Goal: Task Accomplishment & Management: Use online tool/utility

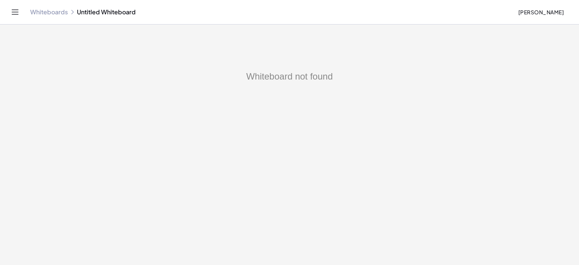
click at [49, 9] on link "Whiteboards" at bounding box center [49, 12] width 38 height 8
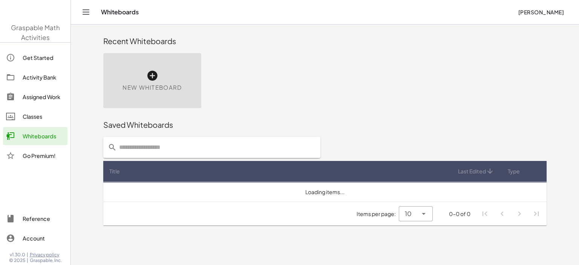
click at [152, 75] on icon at bounding box center [152, 76] width 12 height 12
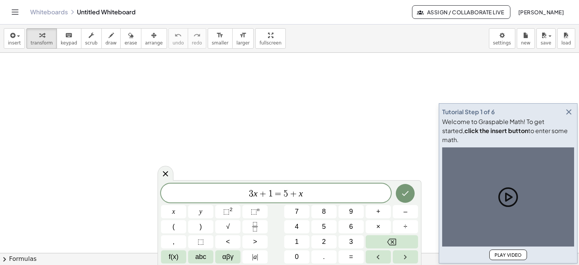
click at [117, 11] on div "Whiteboards Untitled Whiteboard" at bounding box center [221, 12] width 382 height 8
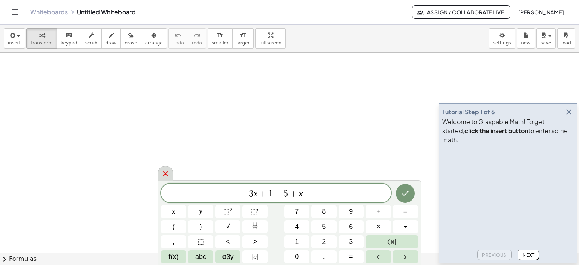
click at [167, 171] on icon at bounding box center [165, 173] width 5 height 5
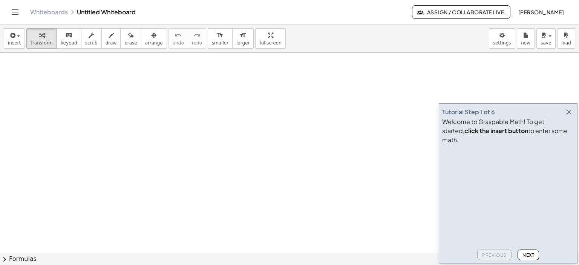
click at [570, 116] on icon "button" at bounding box center [568, 111] width 9 height 9
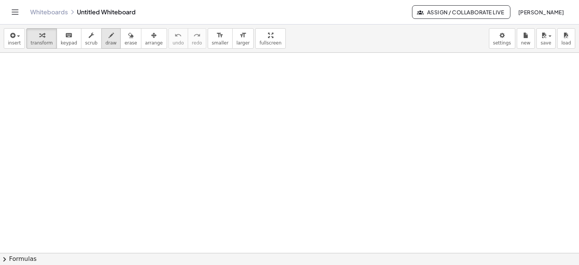
click at [106, 34] on div "button" at bounding box center [111, 35] width 11 height 9
drag, startPoint x: 135, startPoint y: 72, endPoint x: 140, endPoint y: 80, distance: 10.0
click at [140, 80] on div at bounding box center [289, 253] width 579 height 401
drag, startPoint x: 127, startPoint y: 87, endPoint x: 145, endPoint y: 90, distance: 18.0
click at [151, 86] on div at bounding box center [289, 253] width 579 height 401
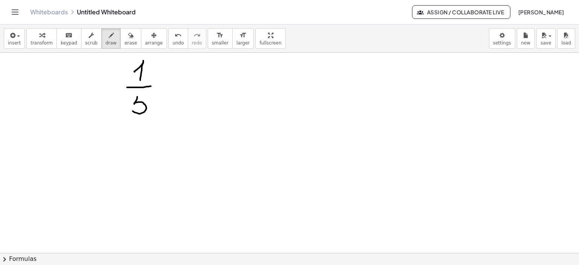
drag, startPoint x: 137, startPoint y: 96, endPoint x: 133, endPoint y: 111, distance: 15.0
click at [133, 111] on div at bounding box center [289, 253] width 579 height 401
drag, startPoint x: 137, startPoint y: 96, endPoint x: 148, endPoint y: 96, distance: 11.7
click at [148, 96] on div at bounding box center [289, 253] width 579 height 401
drag, startPoint x: 126, startPoint y: 87, endPoint x: 155, endPoint y: 88, distance: 28.7
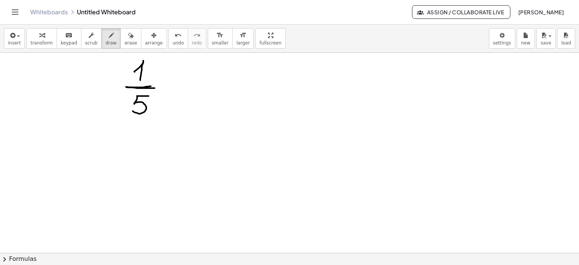
click at [155, 88] on div at bounding box center [289, 253] width 579 height 401
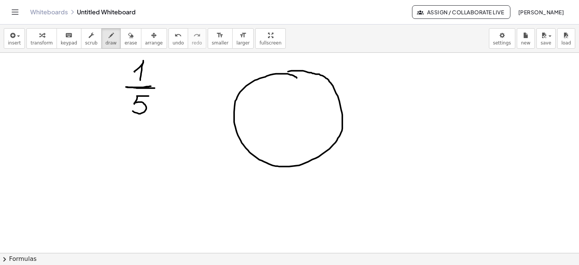
drag, startPoint x: 297, startPoint y: 78, endPoint x: 280, endPoint y: 73, distance: 16.9
click at [280, 73] on div at bounding box center [289, 253] width 579 height 401
drag, startPoint x: 250, startPoint y: 83, endPoint x: 294, endPoint y: 116, distance: 54.7
click at [294, 116] on div at bounding box center [289, 253] width 579 height 401
drag, startPoint x: 239, startPoint y: 135, endPoint x: 293, endPoint y: 117, distance: 56.7
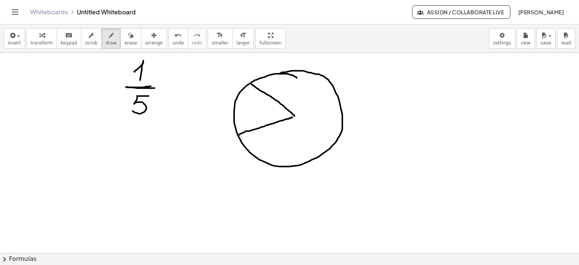
click at [293, 117] on div at bounding box center [289, 253] width 579 height 401
drag, startPoint x: 210, startPoint y: 102, endPoint x: 258, endPoint y: 104, distance: 47.9
click at [258, 104] on div at bounding box center [289, 253] width 579 height 401
drag, startPoint x: 255, startPoint y: 90, endPoint x: 239, endPoint y: 110, distance: 25.7
click at [239, 110] on div at bounding box center [289, 253] width 579 height 401
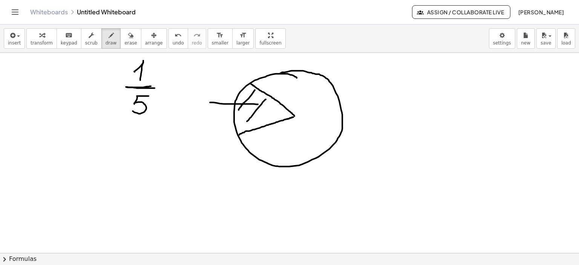
drag, startPoint x: 266, startPoint y: 99, endPoint x: 255, endPoint y: 116, distance: 20.0
click at [246, 121] on div at bounding box center [289, 253] width 579 height 401
drag, startPoint x: 270, startPoint y: 107, endPoint x: 261, endPoint y: 122, distance: 17.5
click at [261, 122] on div at bounding box center [289, 253] width 579 height 401
drag, startPoint x: 279, startPoint y: 108, endPoint x: 285, endPoint y: 112, distance: 6.9
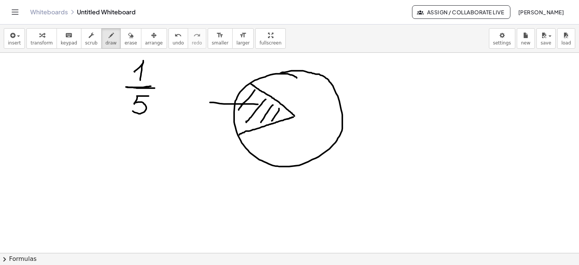
click at [271, 120] on div at bounding box center [289, 253] width 579 height 401
drag, startPoint x: 282, startPoint y: 117, endPoint x: 268, endPoint y: 121, distance: 14.4
click at [280, 119] on div at bounding box center [289, 253] width 579 height 401
drag, startPoint x: 243, startPoint y: 116, endPoint x: 237, endPoint y: 126, distance: 11.3
click at [237, 126] on div at bounding box center [289, 253] width 579 height 401
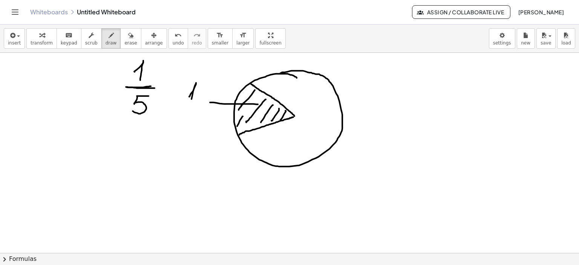
drag, startPoint x: 189, startPoint y: 96, endPoint x: 190, endPoint y: 104, distance: 7.6
click at [191, 102] on div at bounding box center [289, 253] width 579 height 401
drag, startPoint x: 181, startPoint y: 107, endPoint x: 204, endPoint y: 102, distance: 23.4
click at [204, 102] on div at bounding box center [289, 253] width 579 height 401
drag, startPoint x: 190, startPoint y: 109, endPoint x: 185, endPoint y: 121, distance: 13.5
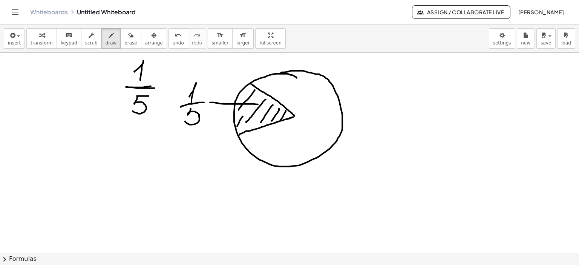
click at [185, 121] on div at bounding box center [289, 253] width 579 height 401
drag, startPoint x: 191, startPoint y: 107, endPoint x: 199, endPoint y: 106, distance: 8.0
click at [199, 106] on div at bounding box center [289, 253] width 579 height 401
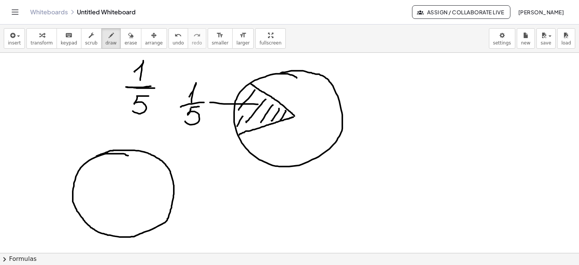
drag, startPoint x: 126, startPoint y: 155, endPoint x: 96, endPoint y: 156, distance: 29.8
click at [96, 156] on div at bounding box center [289, 253] width 579 height 401
drag, startPoint x: 125, startPoint y: 151, endPoint x: 123, endPoint y: 233, distance: 82.6
click at [123, 233] on div at bounding box center [289, 253] width 579 height 401
drag, startPoint x: 117, startPoint y: 155, endPoint x: 78, endPoint y: 180, distance: 45.6
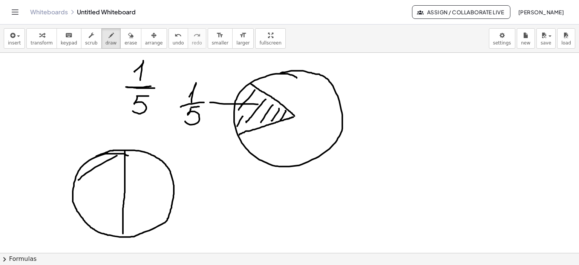
click at [78, 180] on div at bounding box center [289, 253] width 579 height 401
drag, startPoint x: 105, startPoint y: 171, endPoint x: 77, endPoint y: 196, distance: 37.7
click at [77, 196] on div at bounding box center [289, 253] width 579 height 401
drag, startPoint x: 113, startPoint y: 178, endPoint x: 86, endPoint y: 202, distance: 36.6
click at [86, 202] on div at bounding box center [289, 253] width 579 height 401
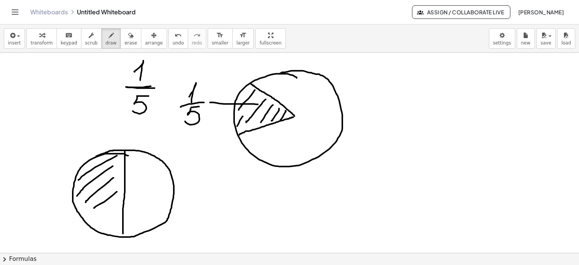
drag, startPoint x: 117, startPoint y: 191, endPoint x: 94, endPoint y: 208, distance: 28.1
click at [94, 208] on div at bounding box center [289, 253] width 579 height 401
drag, startPoint x: 105, startPoint y: 214, endPoint x: 127, endPoint y: 214, distance: 21.9
click at [100, 220] on div at bounding box center [289, 253] width 579 height 401
drag, startPoint x: 120, startPoint y: 213, endPoint x: 106, endPoint y: 228, distance: 20.8
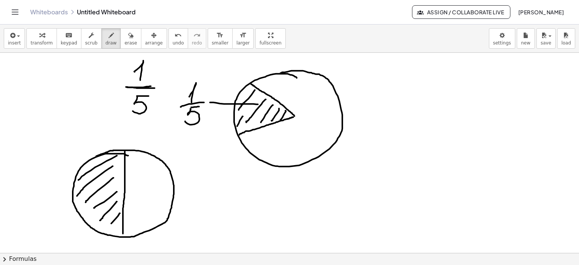
click at [106, 228] on div at bounding box center [289, 253] width 579 height 401
drag, startPoint x: 98, startPoint y: 206, endPoint x: 86, endPoint y: 214, distance: 14.9
click at [86, 214] on div at bounding box center [289, 253] width 579 height 401
drag, startPoint x: 88, startPoint y: 200, endPoint x: 94, endPoint y: 207, distance: 9.1
click at [81, 207] on div at bounding box center [289, 253] width 579 height 401
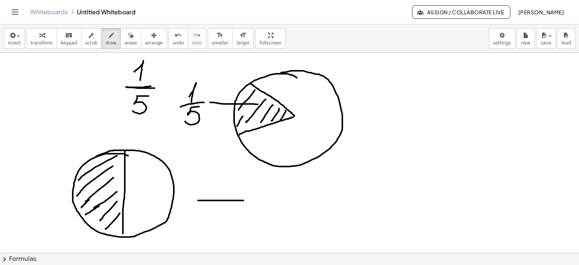
drag, startPoint x: 198, startPoint y: 200, endPoint x: 243, endPoint y: 200, distance: 45.6
click at [243, 200] on div at bounding box center [289, 253] width 579 height 401
drag, startPoint x: 211, startPoint y: 210, endPoint x: 226, endPoint y: 217, distance: 16.7
click at [226, 217] on div at bounding box center [289, 253] width 579 height 401
drag, startPoint x: 216, startPoint y: 190, endPoint x: 220, endPoint y: 196, distance: 6.9
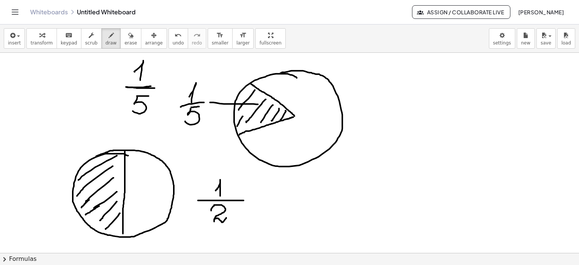
click at [220, 196] on div at bounding box center [289, 253] width 579 height 401
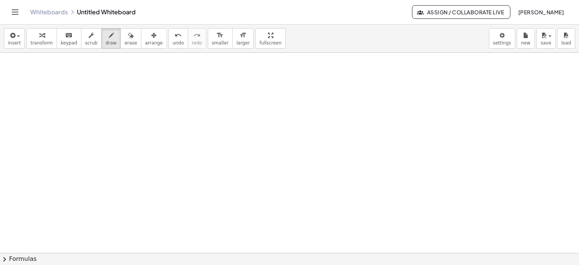
scroll to position [201, 0]
drag, startPoint x: 119, startPoint y: 66, endPoint x: 121, endPoint y: 78, distance: 12.2
click at [121, 78] on div at bounding box center [289, 153] width 579 height 602
drag, startPoint x: 115, startPoint y: 84, endPoint x: 151, endPoint y: 84, distance: 35.8
click at [151, 84] on div at bounding box center [289, 153] width 579 height 602
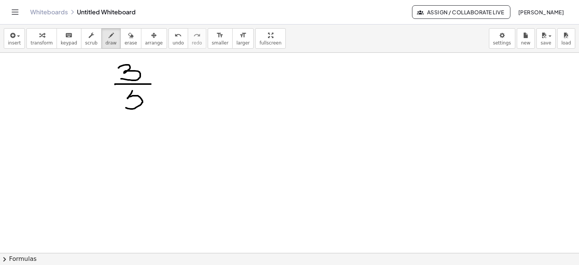
drag, startPoint x: 132, startPoint y: 90, endPoint x: 132, endPoint y: 102, distance: 11.7
click at [125, 107] on div at bounding box center [289, 153] width 579 height 602
drag, startPoint x: 132, startPoint y: 90, endPoint x: 157, endPoint y: 91, distance: 24.5
click at [147, 90] on div at bounding box center [289, 153] width 579 height 602
drag, startPoint x: 225, startPoint y: 85, endPoint x: 260, endPoint y: 85, distance: 34.3
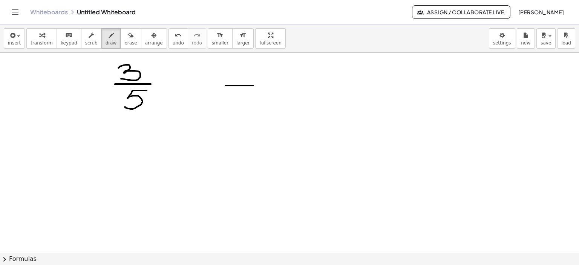
click at [260, 85] on div at bounding box center [289, 153] width 579 height 602
drag, startPoint x: 237, startPoint y: 67, endPoint x: 240, endPoint y: 70, distance: 4.6
click at [239, 68] on div at bounding box center [289, 153] width 579 height 602
drag, startPoint x: 249, startPoint y: 67, endPoint x: 241, endPoint y: 79, distance: 14.3
click at [242, 78] on div at bounding box center [289, 153] width 579 height 602
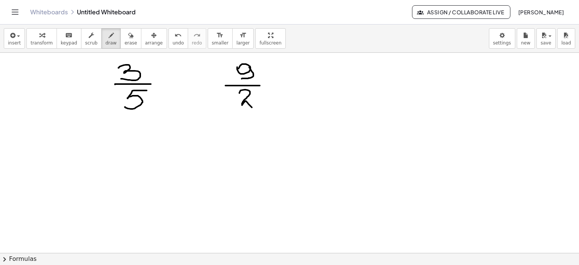
drag, startPoint x: 239, startPoint y: 93, endPoint x: 258, endPoint y: 103, distance: 21.3
click at [256, 103] on div at bounding box center [289, 153] width 579 height 602
drag, startPoint x: 270, startPoint y: 84, endPoint x: 291, endPoint y: 83, distance: 21.5
click at [291, 83] on div at bounding box center [289, 153] width 579 height 602
drag, startPoint x: 272, startPoint y: 92, endPoint x: 294, endPoint y: 90, distance: 21.9
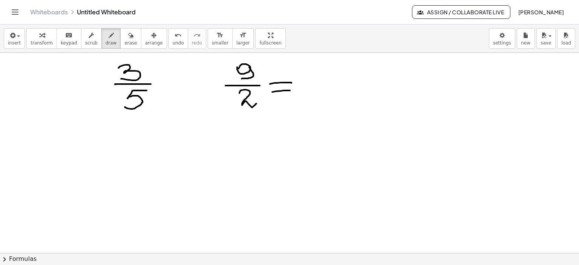
click at [294, 90] on div at bounding box center [289, 153] width 579 height 602
drag, startPoint x: 259, startPoint y: 85, endPoint x: 265, endPoint y: 86, distance: 6.0
click at [265, 86] on div at bounding box center [289, 153] width 579 height 602
drag, startPoint x: 364, startPoint y: 119, endPoint x: 367, endPoint y: 122, distance: 4.5
click at [366, 120] on div at bounding box center [289, 153] width 579 height 602
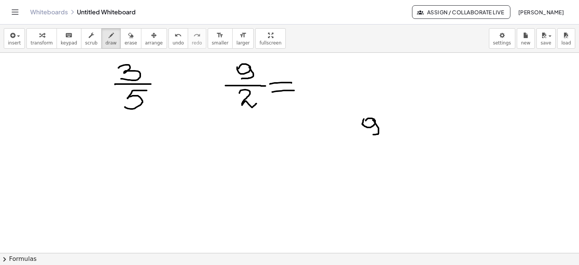
drag, startPoint x: 375, startPoint y: 123, endPoint x: 363, endPoint y: 134, distance: 16.6
click at [363, 134] on div at bounding box center [289, 153] width 579 height 602
drag, startPoint x: 392, startPoint y: 119, endPoint x: 394, endPoint y: 150, distance: 31.7
click at [394, 150] on div at bounding box center [289, 153] width 579 height 602
drag, startPoint x: 395, startPoint y: 135, endPoint x: 430, endPoint y: 135, distance: 34.7
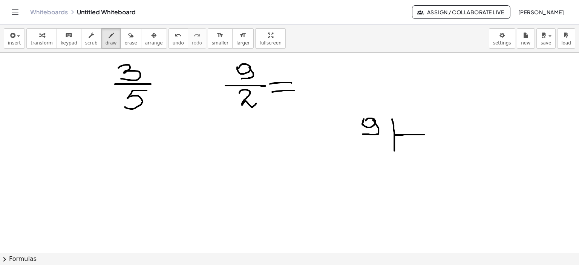
click at [430, 135] on div at bounding box center [289, 153] width 579 height 602
drag, startPoint x: 408, startPoint y: 118, endPoint x: 437, endPoint y: 137, distance: 34.8
click at [422, 129] on div at bounding box center [289, 153] width 579 height 602
drag, startPoint x: 344, startPoint y: 138, endPoint x: 351, endPoint y: 138, distance: 6.8
click at [351, 138] on div at bounding box center [289, 153] width 579 height 602
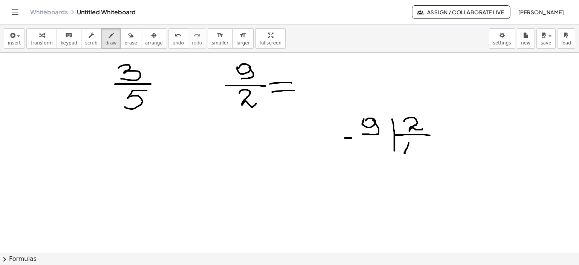
drag, startPoint x: 409, startPoint y: 142, endPoint x: 412, endPoint y: 153, distance: 11.3
click at [411, 155] on div at bounding box center [289, 153] width 579 height 602
drag, startPoint x: 413, startPoint y: 150, endPoint x: 409, endPoint y: 156, distance: 8.0
click at [411, 159] on div at bounding box center [289, 153] width 579 height 602
click at [366, 155] on div at bounding box center [289, 153] width 579 height 602
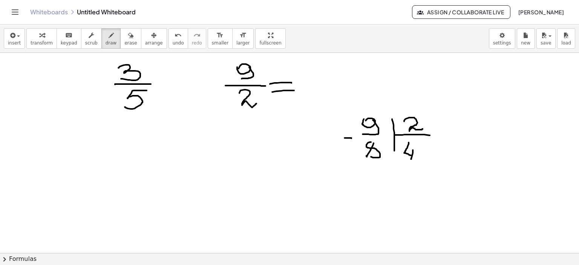
drag, startPoint x: 370, startPoint y: 142, endPoint x: 369, endPoint y: 156, distance: 14.3
click at [369, 156] on div at bounding box center [289, 153] width 579 height 602
drag, startPoint x: 358, startPoint y: 167, endPoint x: 388, endPoint y: 165, distance: 30.6
click at [388, 165] on div at bounding box center [289, 153] width 579 height 602
drag, startPoint x: 365, startPoint y: 181, endPoint x: 395, endPoint y: 174, distance: 30.5
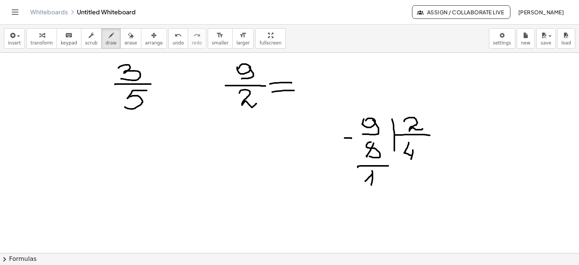
click at [371, 184] on div at bounding box center [289, 153] width 579 height 602
click at [313, 69] on div at bounding box center [289, 153] width 579 height 602
drag, startPoint x: 312, startPoint y: 68, endPoint x: 312, endPoint y: 87, distance: 18.8
click at [312, 87] on div at bounding box center [289, 153] width 579 height 602
drag, startPoint x: 314, startPoint y: 80, endPoint x: 312, endPoint y: 96, distance: 16.4
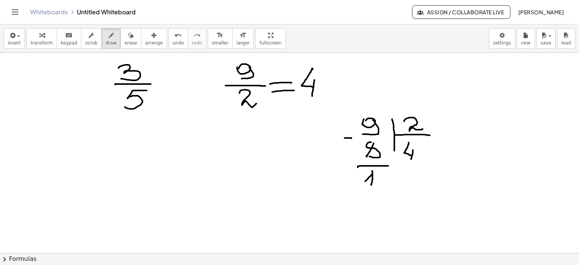
click at [312, 96] on div at bounding box center [289, 153] width 579 height 602
drag, startPoint x: 326, startPoint y: 78, endPoint x: 331, endPoint y: 80, distance: 5.7
click at [332, 80] on div at bounding box center [289, 153] width 579 height 602
drag, startPoint x: 322, startPoint y: 86, endPoint x: 346, endPoint y: 86, distance: 24.1
click at [346, 86] on div at bounding box center [289, 153] width 579 height 602
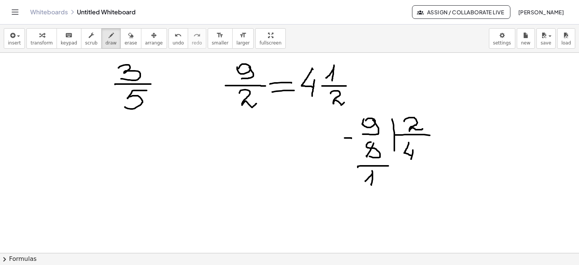
drag, startPoint x: 331, startPoint y: 93, endPoint x: 344, endPoint y: 102, distance: 16.3
click at [344, 102] on div at bounding box center [289, 153] width 579 height 602
drag, startPoint x: 63, startPoint y: 159, endPoint x: 59, endPoint y: 170, distance: 12.0
click at [54, 174] on div at bounding box center [289, 153] width 579 height 602
drag, startPoint x: 61, startPoint y: 161, endPoint x: 80, endPoint y: 160, distance: 19.2
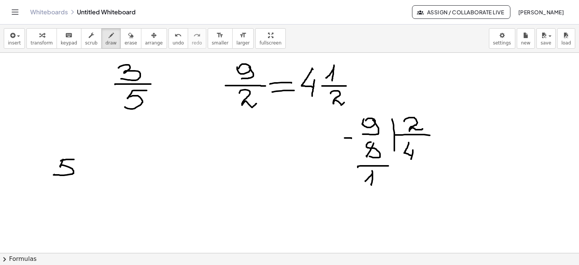
click at [74, 159] on div at bounding box center [289, 153] width 579 height 602
drag, startPoint x: 92, startPoint y: 147, endPoint x: 97, endPoint y: 156, distance: 10.6
click at [97, 156] on div at bounding box center [289, 153] width 579 height 602
drag, startPoint x: 90, startPoint y: 162, endPoint x: 130, endPoint y: 162, distance: 40.3
click at [130, 162] on div at bounding box center [289, 153] width 579 height 602
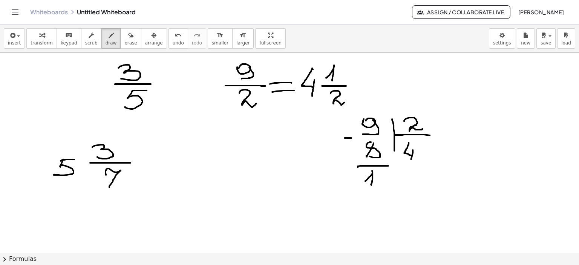
drag, startPoint x: 106, startPoint y: 173, endPoint x: 109, endPoint y: 187, distance: 14.4
click at [109, 187] on div at bounding box center [289, 153] width 579 height 602
drag, startPoint x: 107, startPoint y: 180, endPoint x: 121, endPoint y: 179, distance: 14.7
click at [121, 179] on div at bounding box center [289, 153] width 579 height 602
drag, startPoint x: 139, startPoint y: 159, endPoint x: 144, endPoint y: 167, distance: 8.8
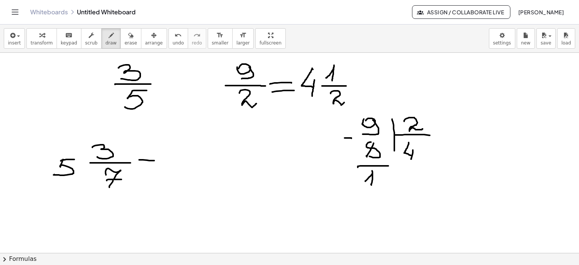
click at [156, 160] on div at bounding box center [289, 153] width 579 height 602
drag, startPoint x: 139, startPoint y: 169, endPoint x: 157, endPoint y: 169, distance: 17.7
click at [157, 169] on div at bounding box center [289, 153] width 579 height 602
click at [128, 34] on icon "button" at bounding box center [130, 35] width 5 height 9
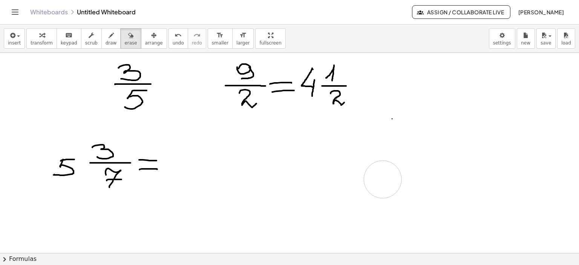
drag, startPoint x: 337, startPoint y: 178, endPoint x: 311, endPoint y: 130, distance: 54.7
click at [382, 179] on div at bounding box center [289, 153] width 579 height 602
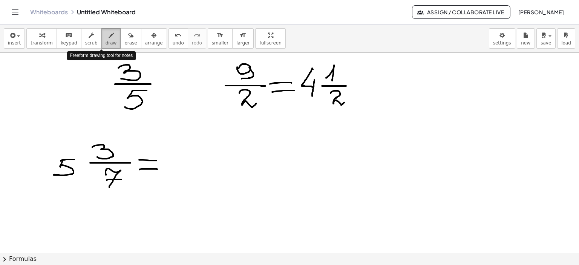
click at [109, 37] on icon "button" at bounding box center [111, 35] width 5 height 9
drag, startPoint x: 184, startPoint y: 138, endPoint x: 178, endPoint y: 150, distance: 14.2
click at [178, 150] on div at bounding box center [289, 153] width 579 height 602
drag, startPoint x: 184, startPoint y: 137, endPoint x: 194, endPoint y: 136, distance: 10.6
click at [194, 136] on div at bounding box center [289, 153] width 579 height 602
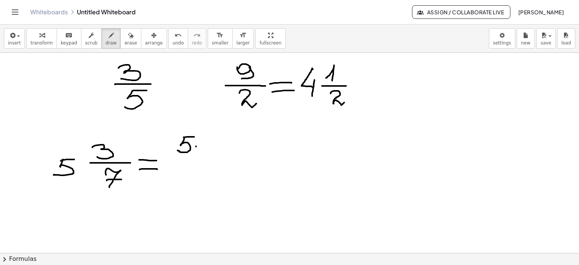
click at [196, 146] on div at bounding box center [289, 153] width 579 height 602
drag, startPoint x: 206, startPoint y: 140, endPoint x: 211, endPoint y: 153, distance: 13.9
click at [211, 153] on div at bounding box center [289, 153] width 579 height 602
drag, startPoint x: 209, startPoint y: 146, endPoint x: 219, endPoint y: 146, distance: 10.6
click at [219, 146] on div at bounding box center [289, 153] width 579 height 602
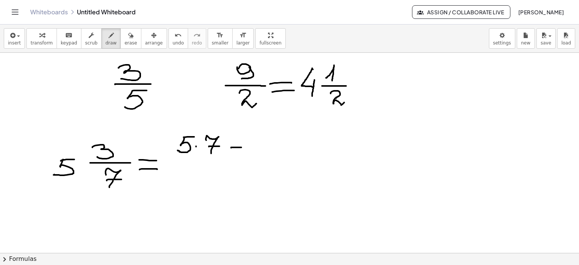
drag, startPoint x: 231, startPoint y: 147, endPoint x: 241, endPoint y: 147, distance: 10.2
click at [241, 147] on div at bounding box center [289, 153] width 579 height 602
drag, startPoint x: 237, startPoint y: 142, endPoint x: 236, endPoint y: 151, distance: 9.4
click at [236, 151] on div at bounding box center [289, 153] width 579 height 602
drag, startPoint x: 253, startPoint y: 137, endPoint x: 255, endPoint y: 149, distance: 11.8
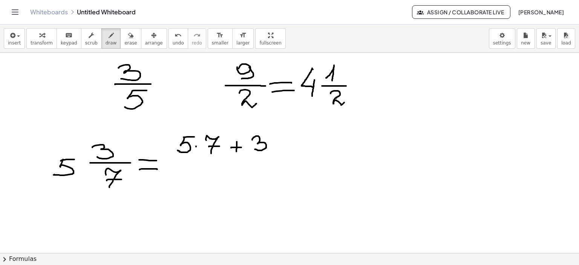
click at [255, 149] on div at bounding box center [289, 153] width 579 height 602
drag, startPoint x: 180, startPoint y: 165, endPoint x: 245, endPoint y: 172, distance: 64.8
click at [258, 164] on div at bounding box center [289, 153] width 579 height 602
drag, startPoint x: 225, startPoint y: 176, endPoint x: 232, endPoint y: 185, distance: 11.5
click at [232, 185] on div at bounding box center [289, 153] width 579 height 602
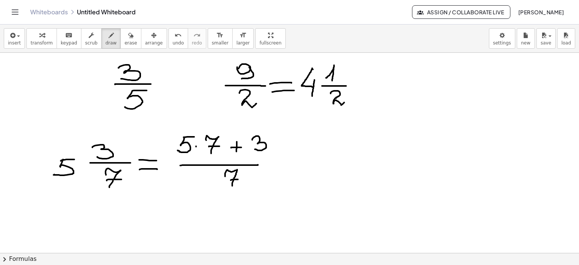
drag, startPoint x: 231, startPoint y: 180, endPoint x: 241, endPoint y: 179, distance: 10.6
click at [240, 179] on div at bounding box center [289, 153] width 579 height 602
drag, startPoint x: 272, startPoint y: 164, endPoint x: 286, endPoint y: 164, distance: 13.9
click at [286, 164] on div at bounding box center [289, 153] width 579 height 602
drag, startPoint x: 274, startPoint y: 169, endPoint x: 290, endPoint y: 168, distance: 16.2
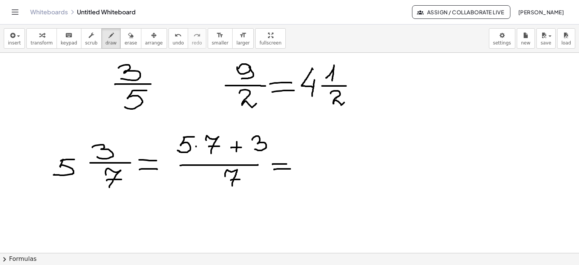
click at [290, 168] on div at bounding box center [289, 153] width 579 height 602
drag, startPoint x: 305, startPoint y: 165, endPoint x: 339, endPoint y: 165, distance: 34.3
click at [339, 165] on div at bounding box center [289, 153] width 579 height 602
drag, startPoint x: 285, startPoint y: 164, endPoint x: 291, endPoint y: 164, distance: 6.0
click at [291, 164] on div at bounding box center [289, 153] width 579 height 602
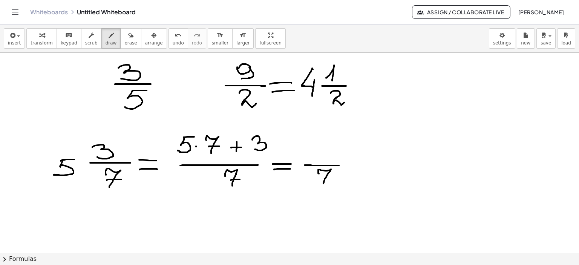
drag, startPoint x: 318, startPoint y: 169, endPoint x: 324, endPoint y: 184, distance: 15.7
click at [324, 184] on div at bounding box center [289, 153] width 579 height 602
drag, startPoint x: 321, startPoint y: 178, endPoint x: 333, endPoint y: 178, distance: 11.7
click at [333, 178] on div at bounding box center [289, 153] width 579 height 602
drag, startPoint x: 312, startPoint y: 148, endPoint x: 313, endPoint y: 157, distance: 9.5
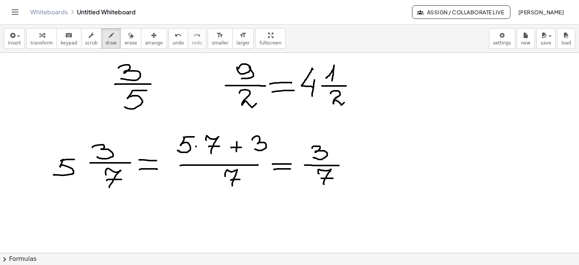
click at [313, 157] on div at bounding box center [289, 153] width 579 height 602
click at [332, 147] on div at bounding box center [289, 153] width 579 height 602
drag, startPoint x: 51, startPoint y: 199, endPoint x: 119, endPoint y: 197, distance: 68.2
click at [119, 197] on div at bounding box center [289, 153] width 579 height 602
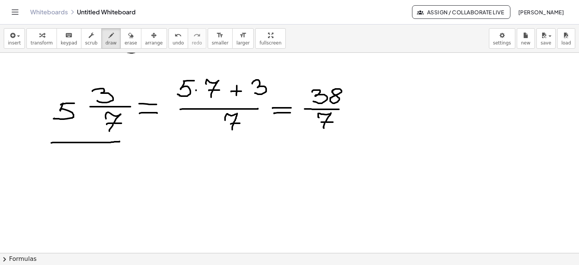
scroll to position [261, 0]
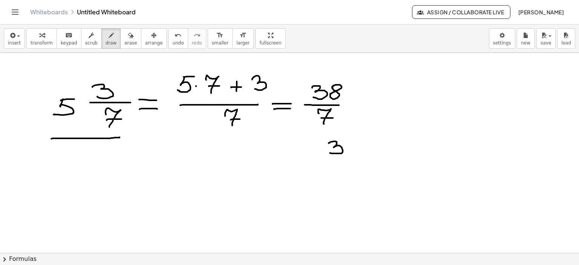
drag, startPoint x: 332, startPoint y: 141, endPoint x: 330, endPoint y: 153, distance: 11.5
click at [330, 153] on div at bounding box center [289, 93] width 579 height 602
click at [349, 143] on div at bounding box center [289, 93] width 579 height 602
drag, startPoint x: 369, startPoint y: 154, endPoint x: 371, endPoint y: 159, distance: 6.0
click at [371, 172] on div at bounding box center [289, 93] width 579 height 602
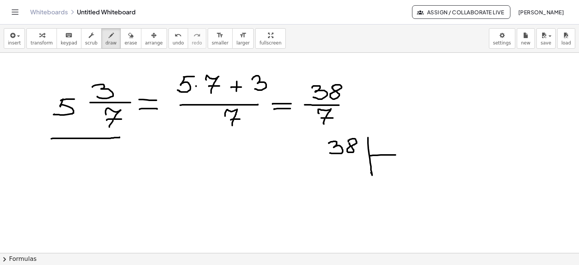
drag, startPoint x: 370, startPoint y: 155, endPoint x: 395, endPoint y: 155, distance: 25.6
click at [395, 155] on div at bounding box center [289, 93] width 579 height 602
drag, startPoint x: 378, startPoint y: 141, endPoint x: 386, endPoint y: 149, distance: 10.9
click at [386, 150] on div at bounding box center [289, 93] width 579 height 602
drag, startPoint x: 382, startPoint y: 145, endPoint x: 393, endPoint y: 145, distance: 11.7
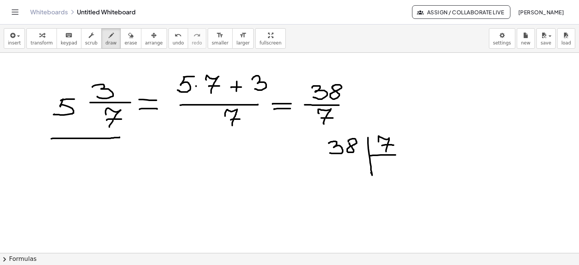
click at [393, 145] on div at bounding box center [289, 93] width 579 height 602
drag, startPoint x: 387, startPoint y: 162, endPoint x: 388, endPoint y: 174, distance: 11.3
click at [388, 174] on div at bounding box center [289, 93] width 579 height 602
drag, startPoint x: 389, startPoint y: 161, endPoint x: 397, endPoint y: 161, distance: 8.7
click at [397, 161] on div at bounding box center [289, 93] width 579 height 602
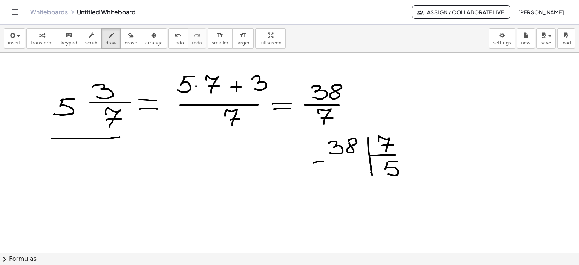
drag, startPoint x: 314, startPoint y: 162, endPoint x: 325, endPoint y: 161, distance: 11.7
click at [325, 161] on div at bounding box center [289, 93] width 579 height 602
drag, startPoint x: 335, startPoint y: 167, endPoint x: 338, endPoint y: 177, distance: 10.4
click at [338, 177] on div at bounding box center [289, 93] width 579 height 602
drag, startPoint x: 357, startPoint y: 164, endPoint x: 353, endPoint y: 176, distance: 13.2
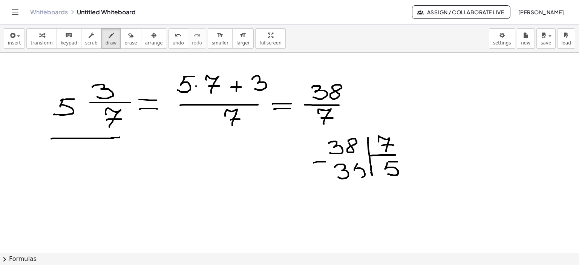
click at [352, 176] on div at bounding box center [289, 93] width 579 height 602
drag, startPoint x: 358, startPoint y: 163, endPoint x: 364, endPoint y: 163, distance: 6.8
click at [364, 163] on div at bounding box center [289, 93] width 579 height 602
drag, startPoint x: 335, startPoint y: 184, endPoint x: 368, endPoint y: 181, distance: 32.5
click at [368, 181] on div at bounding box center [289, 93] width 579 height 602
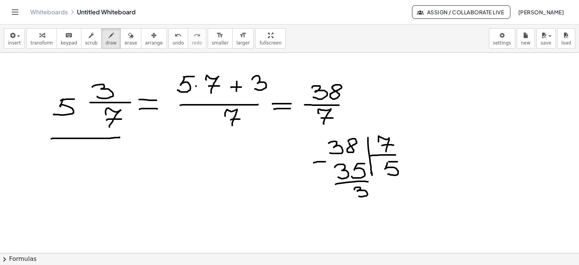
drag, startPoint x: 359, startPoint y: 187, endPoint x: 355, endPoint y: 196, distance: 9.5
click at [355, 196] on div at bounding box center [289, 93] width 579 height 602
drag, startPoint x: 353, startPoint y: 101, endPoint x: 360, endPoint y: 105, distance: 8.1
click at [366, 101] on div at bounding box center [289, 93] width 579 height 602
drag, startPoint x: 353, startPoint y: 108, endPoint x: 366, endPoint y: 108, distance: 12.4
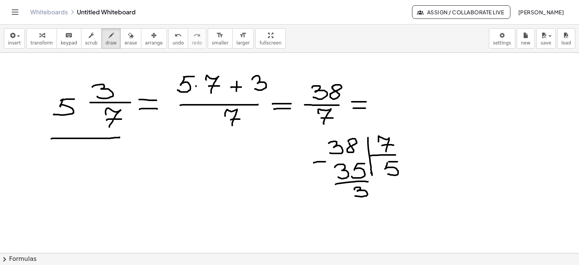
click at [366, 108] on div at bounding box center [289, 93] width 579 height 602
drag, startPoint x: 387, startPoint y: 90, endPoint x: 384, endPoint y: 107, distance: 16.9
click at [384, 107] on div at bounding box center [289, 93] width 579 height 602
drag, startPoint x: 387, startPoint y: 89, endPoint x: 425, endPoint y: 85, distance: 37.9
click at [398, 89] on div at bounding box center [289, 93] width 579 height 602
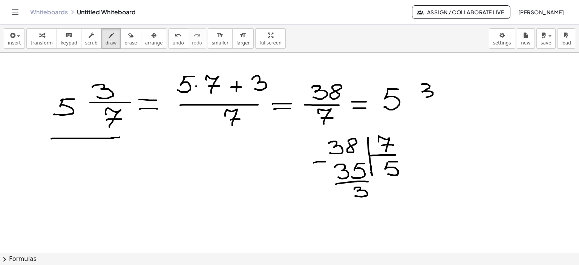
drag, startPoint x: 421, startPoint y: 84, endPoint x: 421, endPoint y: 97, distance: 12.8
click at [420, 96] on div at bounding box center [289, 93] width 579 height 602
drag, startPoint x: 415, startPoint y: 103, endPoint x: 440, endPoint y: 103, distance: 25.3
click at [440, 103] on div at bounding box center [289, 93] width 579 height 602
drag, startPoint x: 425, startPoint y: 112, endPoint x: 428, endPoint y: 127, distance: 15.4
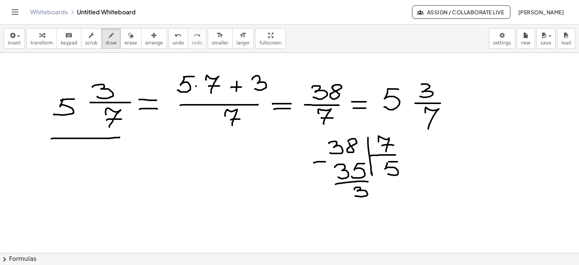
click at [428, 128] on div at bounding box center [289, 93] width 579 height 602
drag, startPoint x: 425, startPoint y: 120, endPoint x: 436, endPoint y: 119, distance: 11.0
click at [436, 119] on div at bounding box center [289, 93] width 579 height 602
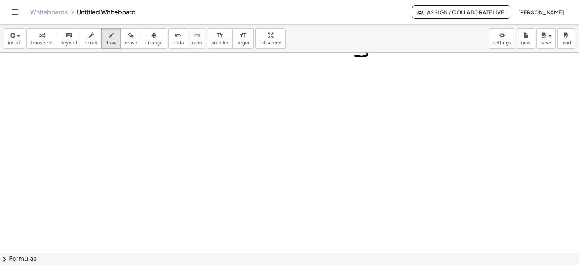
scroll to position [476, 0]
drag, startPoint x: 67, startPoint y: 67, endPoint x: 62, endPoint y: 94, distance: 27.2
drag, startPoint x: 68, startPoint y: 65, endPoint x: 148, endPoint y: 107, distance: 90.2
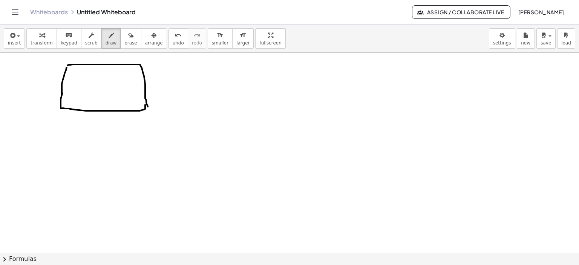
drag, startPoint x: 62, startPoint y: 93, endPoint x: 145, endPoint y: 104, distance: 83.7
drag, startPoint x: 243, startPoint y: 86, endPoint x: 271, endPoint y: 86, distance: 27.9
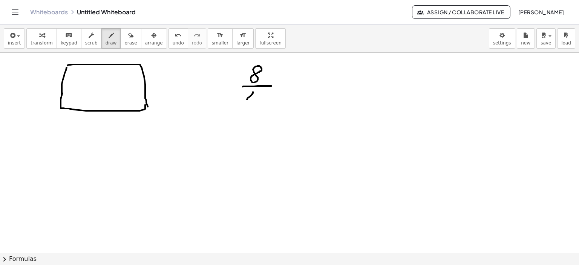
drag, startPoint x: 247, startPoint y: 99, endPoint x: 249, endPoint y: 107, distance: 8.7
drag, startPoint x: 257, startPoint y: 103, endPoint x: 262, endPoint y: 106, distance: 6.2
drag, startPoint x: 284, startPoint y: 84, endPoint x: 303, endPoint y: 84, distance: 18.8
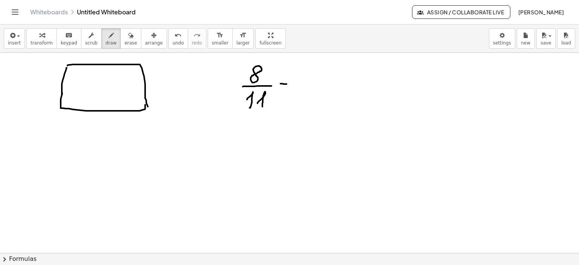
drag, startPoint x: 297, startPoint y: 92, endPoint x: 304, endPoint y: 92, distance: 6.8
drag, startPoint x: 325, startPoint y: 75, endPoint x: 335, endPoint y: 89, distance: 16.7
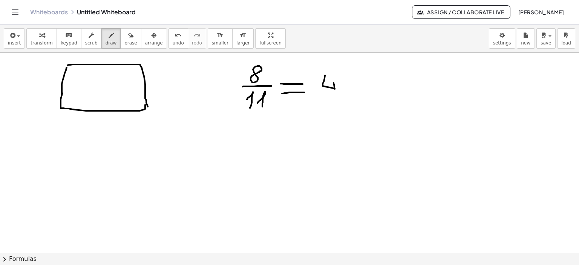
drag, startPoint x: 334, startPoint y: 83, endPoint x: 337, endPoint y: 94, distance: 11.7
drag, startPoint x: 363, startPoint y: 88, endPoint x: 363, endPoint y: 92, distance: 4.1
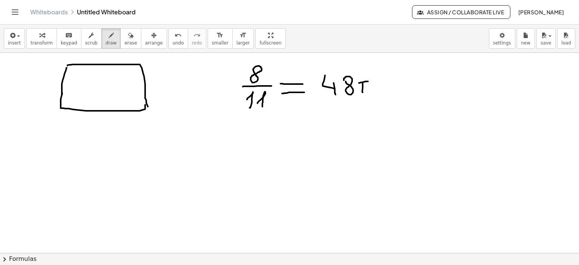
drag, startPoint x: 359, startPoint y: 83, endPoint x: 368, endPoint y: 81, distance: 9.2
drag, startPoint x: 94, startPoint y: 78, endPoint x: 118, endPoint y: 101, distance: 32.5
drag, startPoint x: 113, startPoint y: 79, endPoint x: 139, endPoint y: 99, distance: 32.5
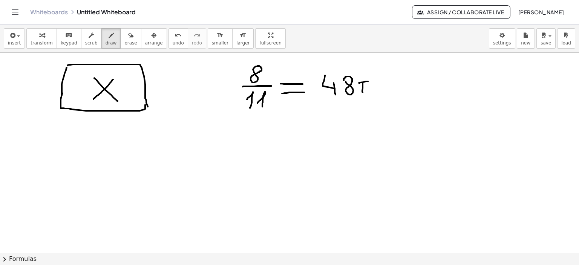
drag, startPoint x: 125, startPoint y: 95, endPoint x: 135, endPoint y: 95, distance: 10.2
drag, startPoint x: 193, startPoint y: 72, endPoint x: 209, endPoint y: 93, distance: 26.5
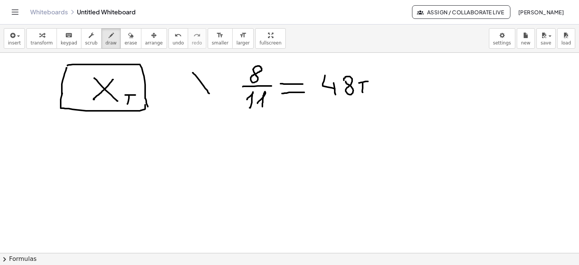
drag, startPoint x: 208, startPoint y: 72, endPoint x: 193, endPoint y: 96, distance: 28.4
click at [128, 37] on icon "button" at bounding box center [130, 35] width 5 height 9
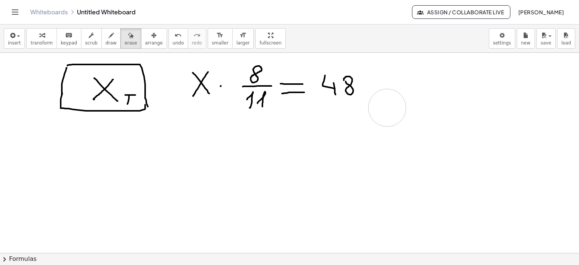
drag, startPoint x: 383, startPoint y: 109, endPoint x: 387, endPoint y: 107, distance: 4.4
click at [109, 37] on icon "button" at bounding box center [111, 35] width 5 height 9
drag, startPoint x: 197, startPoint y: 75, endPoint x: 213, endPoint y: 77, distance: 16.0
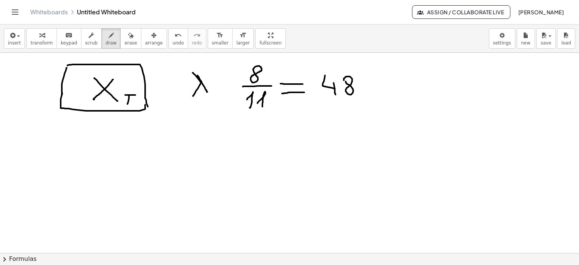
drag, startPoint x: 215, startPoint y: 71, endPoint x: 196, endPoint y: 92, distance: 27.8
drag, startPoint x: 207, startPoint y: 92, endPoint x: 216, endPoint y: 105, distance: 16.3
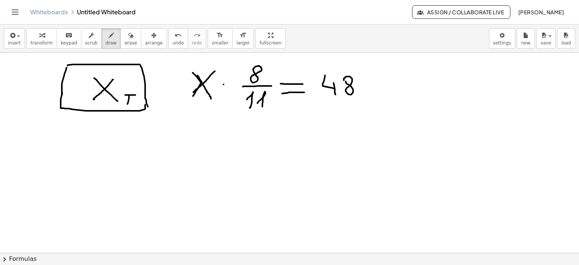
drag, startPoint x: 209, startPoint y: 139, endPoint x: 223, endPoint y: 158, distance: 24.3
drag, startPoint x: 219, startPoint y: 134, endPoint x: 204, endPoint y: 155, distance: 25.6
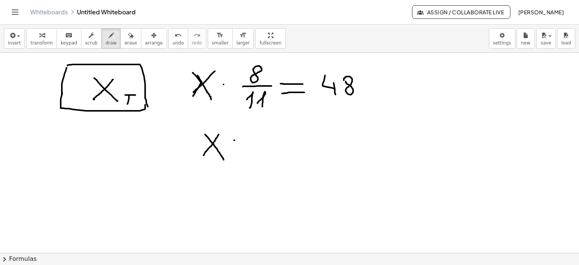
drag, startPoint x: 234, startPoint y: 140, endPoint x: 253, endPoint y: 140, distance: 18.5
drag, startPoint x: 235, startPoint y: 149, endPoint x: 250, endPoint y: 150, distance: 15.1
drag, startPoint x: 288, startPoint y: 125, endPoint x: 289, endPoint y: 141, distance: 16.3
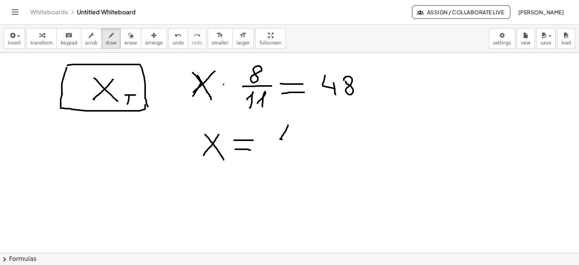
drag, startPoint x: 292, startPoint y: 133, endPoint x: 300, endPoint y: 142, distance: 11.7
drag, startPoint x: 309, startPoint y: 128, endPoint x: 305, endPoint y: 133, distance: 6.9
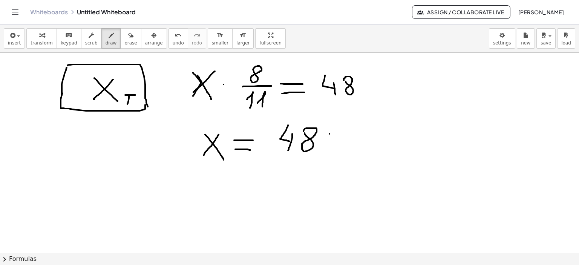
drag, startPoint x: 329, startPoint y: 133, endPoint x: 330, endPoint y: 142, distance: 8.7
drag, startPoint x: 355, startPoint y: 123, endPoint x: 352, endPoint y: 127, distance: 4.1
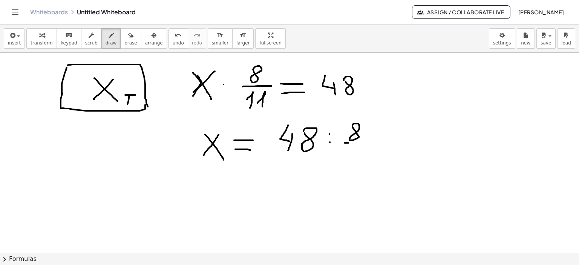
drag, startPoint x: 344, startPoint y: 142, endPoint x: 373, endPoint y: 142, distance: 29.0
drag, startPoint x: 343, startPoint y: 158, endPoint x: 347, endPoint y: 164, distance: 6.7
drag, startPoint x: 356, startPoint y: 156, endPoint x: 359, endPoint y: 164, distance: 8.3
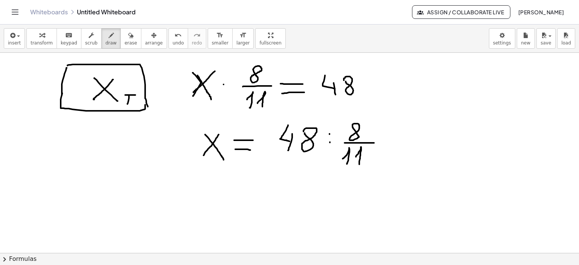
drag, startPoint x: 203, startPoint y: 181, endPoint x: 222, endPoint y: 196, distance: 23.4
drag, startPoint x: 217, startPoint y: 179, endPoint x: 203, endPoint y: 196, distance: 21.6
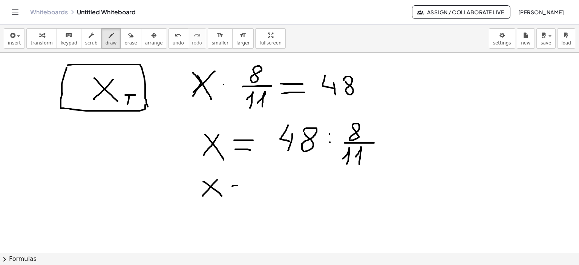
drag, startPoint x: 232, startPoint y: 186, endPoint x: 251, endPoint y: 185, distance: 18.8
drag, startPoint x: 241, startPoint y: 193, endPoint x: 250, endPoint y: 192, distance: 9.1
drag, startPoint x: 276, startPoint y: 177, endPoint x: 280, endPoint y: 188, distance: 11.8
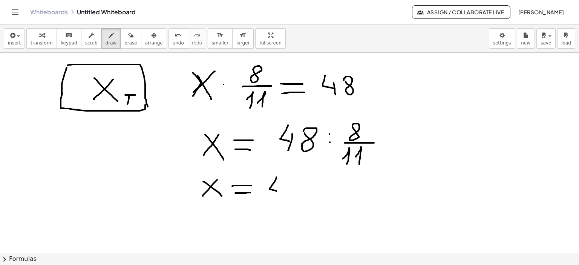
drag, startPoint x: 280, startPoint y: 185, endPoint x: 278, endPoint y: 198, distance: 13.3
drag, startPoint x: 288, startPoint y: 179, endPoint x: 288, endPoint y: 184, distance: 4.2
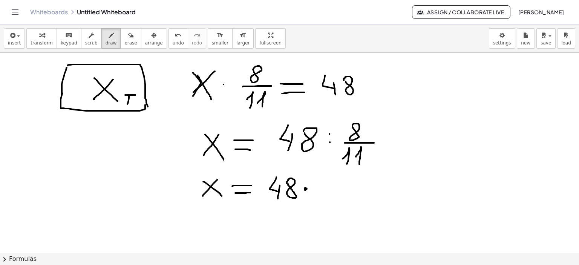
drag, startPoint x: 321, startPoint y: 183, endPoint x: 323, endPoint y: 189, distance: 6.4
drag, startPoint x: 331, startPoint y: 181, endPoint x: 327, endPoint y: 193, distance: 13.0
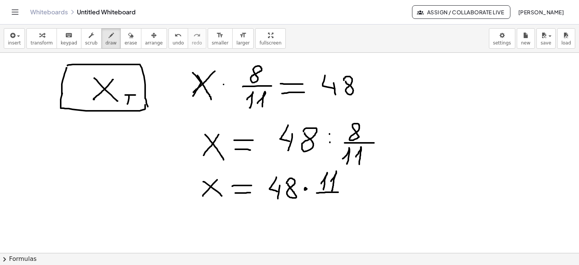
drag, startPoint x: 317, startPoint y: 193, endPoint x: 338, endPoint y: 192, distance: 21.5
drag, startPoint x: 330, startPoint y: 132, endPoint x: 332, endPoint y: 136, distance: 4.4
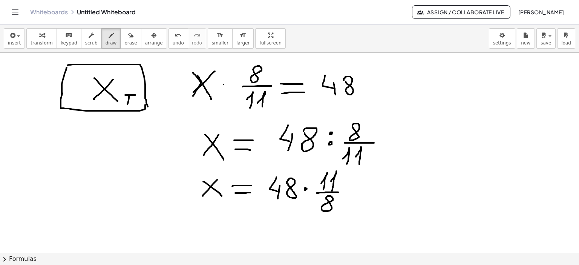
drag, startPoint x: 330, startPoint y: 141, endPoint x: 332, endPoint y: 176, distance: 34.7
drag, startPoint x: 206, startPoint y: 219, endPoint x: 217, endPoint y: 233, distance: 18.0
drag, startPoint x: 217, startPoint y: 220, endPoint x: 202, endPoint y: 233, distance: 19.5
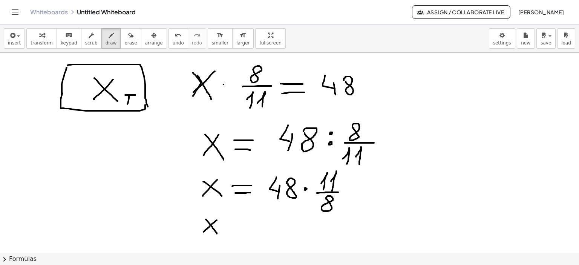
drag, startPoint x: 234, startPoint y: 225, endPoint x: 251, endPoint y: 223, distance: 17.4
drag, startPoint x: 236, startPoint y: 231, endPoint x: 249, endPoint y: 230, distance: 12.9
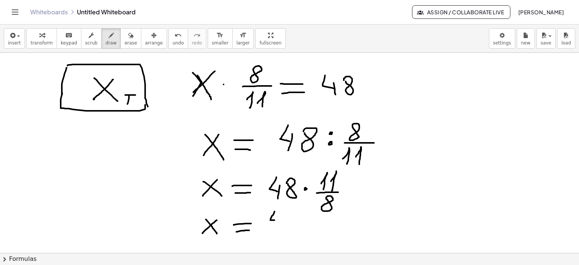
drag, startPoint x: 274, startPoint y: 211, endPoint x: 282, endPoint y: 217, distance: 9.1
drag, startPoint x: 280, startPoint y: 215, endPoint x: 287, endPoint y: 221, distance: 9.4
drag, startPoint x: 287, startPoint y: 212, endPoint x: 288, endPoint y: 216, distance: 4.2
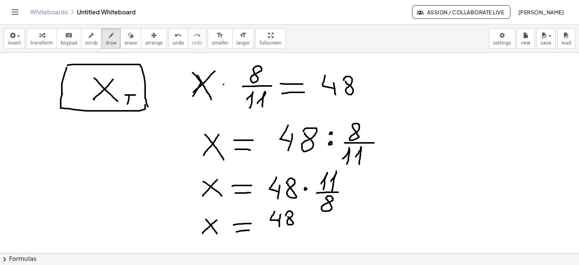
drag, startPoint x: 308, startPoint y: 216, endPoint x: 311, endPoint y: 224, distance: 9.1
drag, startPoint x: 314, startPoint y: 217, endPoint x: 315, endPoint y: 224, distance: 7.2
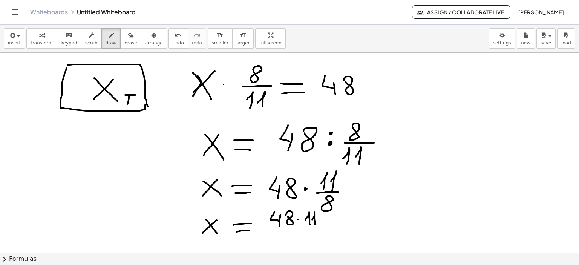
drag, startPoint x: 273, startPoint y: 231, endPoint x: 324, endPoint y: 229, distance: 51.3
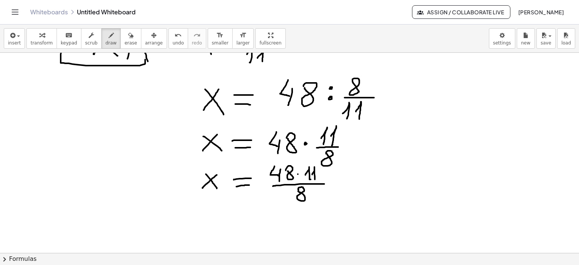
scroll to position [537, 0]
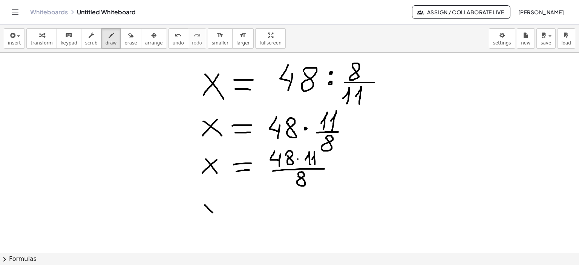
drag, startPoint x: 205, startPoint y: 205, endPoint x: 217, endPoint y: 212, distance: 14.2
drag, startPoint x: 216, startPoint y: 205, endPoint x: 201, endPoint y: 217, distance: 19.3
drag, startPoint x: 238, startPoint y: 207, endPoint x: 249, endPoint y: 207, distance: 10.6
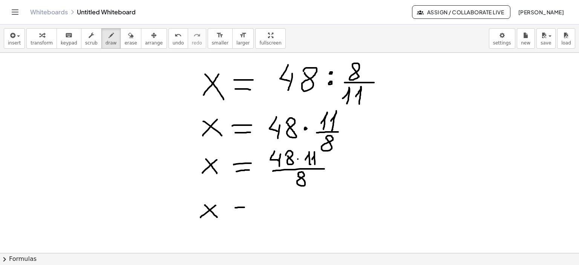
drag, startPoint x: 237, startPoint y: 214, endPoint x: 249, endPoint y: 214, distance: 12.8
drag, startPoint x: 264, startPoint y: 212, endPoint x: 317, endPoint y: 209, distance: 52.9
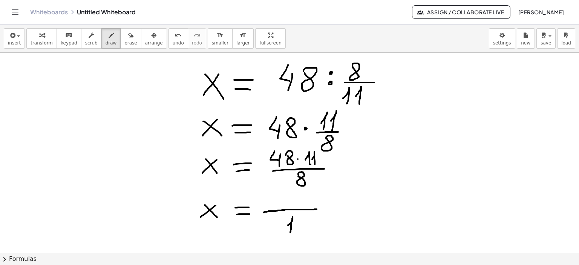
drag, startPoint x: 288, startPoint y: 225, endPoint x: 290, endPoint y: 232, distance: 7.9
drag, startPoint x: 279, startPoint y: 192, endPoint x: 272, endPoint y: 199, distance: 9.9
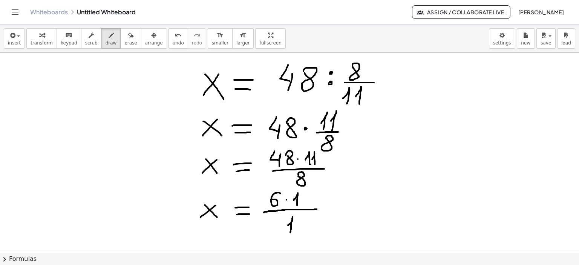
drag, startPoint x: 294, startPoint y: 200, endPoint x: 297, endPoint y: 205, distance: 6.3
drag, startPoint x: 302, startPoint y: 199, endPoint x: 304, endPoint y: 202, distance: 4.0
drag, startPoint x: 326, startPoint y: 208, endPoint x: 341, endPoint y: 207, distance: 15.1
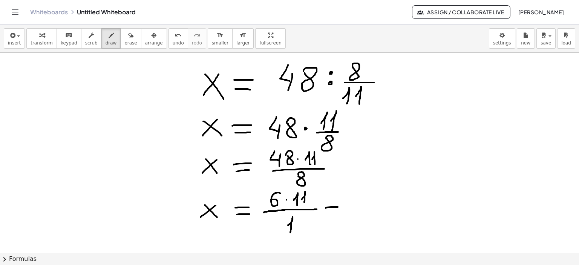
drag, startPoint x: 334, startPoint y: 215, endPoint x: 345, endPoint y: 215, distance: 11.3
drag, startPoint x: 369, startPoint y: 202, endPoint x: 358, endPoint y: 211, distance: 15.2
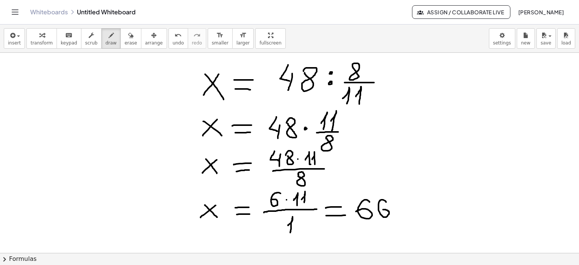
drag, startPoint x: 386, startPoint y: 202, endPoint x: 380, endPoint y: 211, distance: 10.7
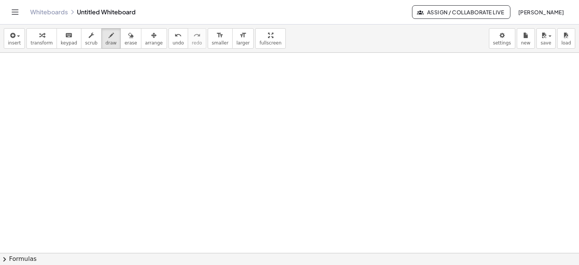
scroll to position [802, 0]
drag, startPoint x: 41, startPoint y: 73, endPoint x: 42, endPoint y: 95, distance: 21.9
drag, startPoint x: 44, startPoint y: 84, endPoint x: 175, endPoint y: 86, distance: 130.8
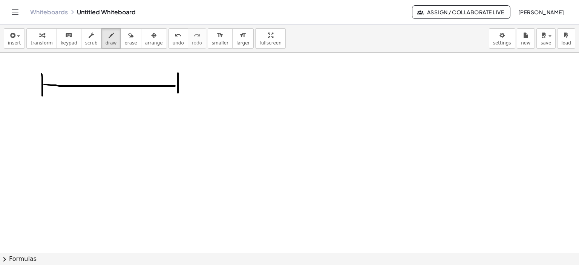
drag, startPoint x: 178, startPoint y: 73, endPoint x: 178, endPoint y: 93, distance: 20.4
drag, startPoint x: 36, startPoint y: 96, endPoint x: 33, endPoint y: 108, distance: 12.2
drag, startPoint x: 37, startPoint y: 97, endPoint x: 38, endPoint y: 109, distance: 12.1
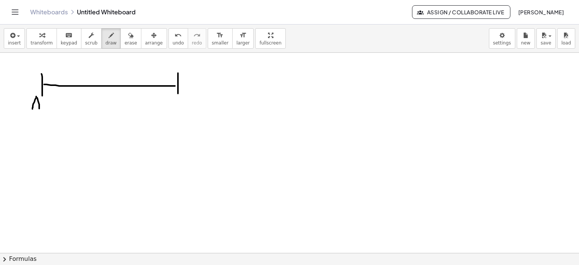
drag, startPoint x: 34, startPoint y: 104, endPoint x: 38, endPoint y: 104, distance: 4.2
drag, startPoint x: 187, startPoint y: 91, endPoint x: 190, endPoint y: 101, distance: 10.0
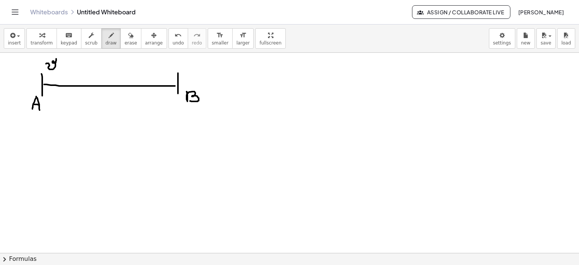
drag, startPoint x: 46, startPoint y: 63, endPoint x: 56, endPoint y: 58, distance: 11.3
drag, startPoint x: 66, startPoint y: 65, endPoint x: 70, endPoint y: 69, distance: 5.6
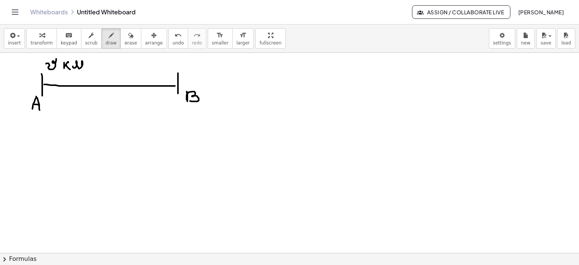
drag, startPoint x: 73, startPoint y: 66, endPoint x: 83, endPoint y: 68, distance: 10.4
drag, startPoint x: 87, startPoint y: 57, endPoint x: 95, endPoint y: 64, distance: 10.4
drag, startPoint x: 93, startPoint y: 60, endPoint x: 103, endPoint y: 66, distance: 11.3
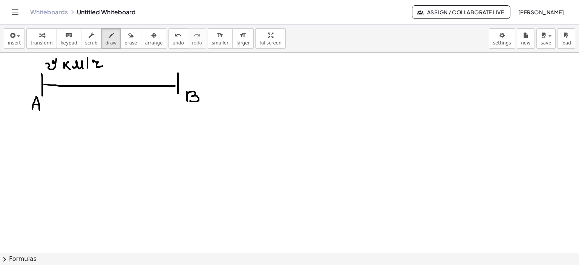
drag, startPoint x: 113, startPoint y: 98, endPoint x: 101, endPoint y: 107, distance: 14.8
drag, startPoint x: 101, startPoint y: 106, endPoint x: 102, endPoint y: 112, distance: 5.3
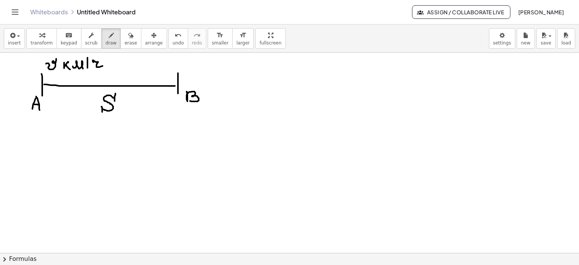
drag, startPoint x: 115, startPoint y: 93, endPoint x: 114, endPoint y: 101, distance: 7.7
drag, startPoint x: 209, startPoint y: 54, endPoint x: 213, endPoint y: 67, distance: 13.7
drag, startPoint x: 203, startPoint y: 61, endPoint x: 214, endPoint y: 60, distance: 11.3
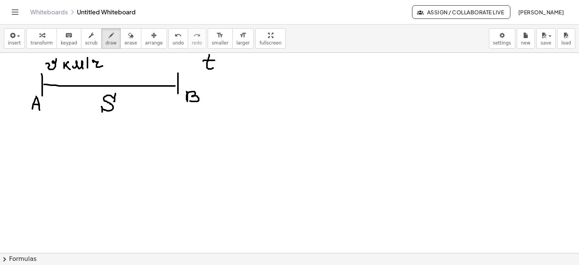
drag, startPoint x: 299, startPoint y: 67, endPoint x: 283, endPoint y: 78, distance: 18.7
drag, startPoint x: 284, startPoint y: 81, endPoint x: 286, endPoint y: 88, distance: 7.3
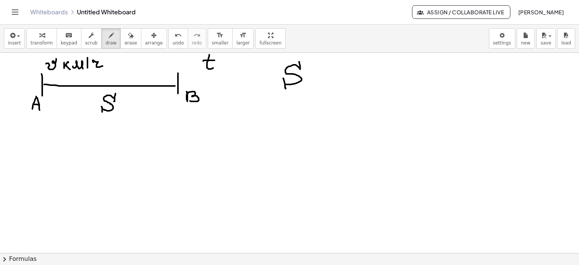
drag, startPoint x: 299, startPoint y: 61, endPoint x: 301, endPoint y: 70, distance: 8.9
drag, startPoint x: 309, startPoint y: 72, endPoint x: 318, endPoint y: 75, distance: 9.9
drag, startPoint x: 312, startPoint y: 78, endPoint x: 323, endPoint y: 78, distance: 10.9
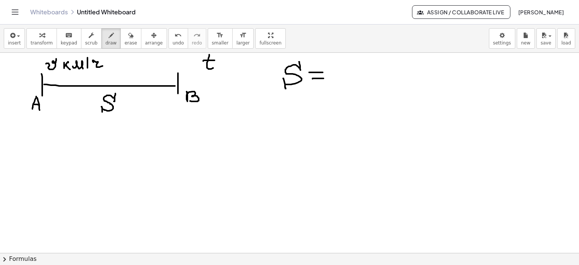
drag, startPoint x: 332, startPoint y: 70, endPoint x: 355, endPoint y: 73, distance: 22.7
drag, startPoint x: 368, startPoint y: 59, endPoint x: 372, endPoint y: 75, distance: 16.5
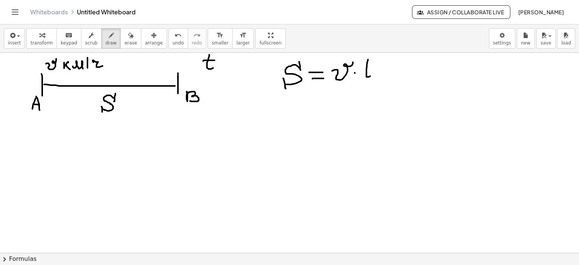
drag, startPoint x: 363, startPoint y: 67, endPoint x: 370, endPoint y: 67, distance: 6.8
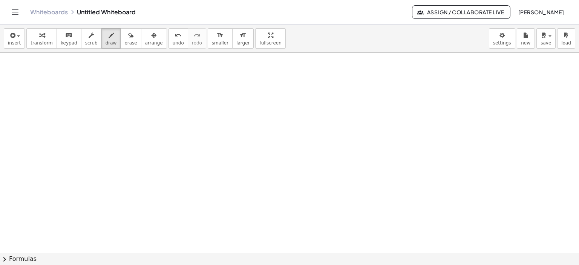
scroll to position [953, 0]
drag, startPoint x: 20, startPoint y: 81, endPoint x: 21, endPoint y: 103, distance: 21.1
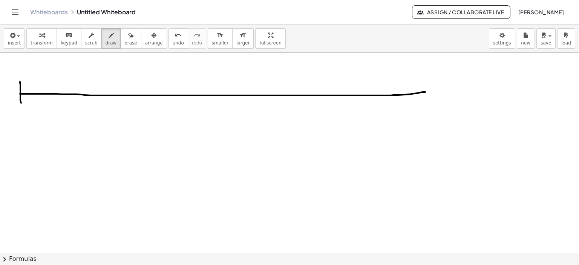
drag, startPoint x: 20, startPoint y: 93, endPoint x: 440, endPoint y: 90, distance: 419.9
drag, startPoint x: 440, startPoint y: 82, endPoint x: 439, endPoint y: 99, distance: 17.7
drag, startPoint x: 27, startPoint y: 111, endPoint x: 33, endPoint y: 120, distance: 10.3
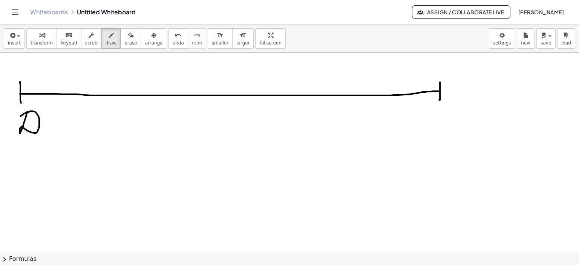
drag, startPoint x: 439, startPoint y: 107, endPoint x: 80, endPoint y: 72, distance: 361.2
drag, startPoint x: 57, startPoint y: 57, endPoint x: 56, endPoint y: 66, distance: 9.9
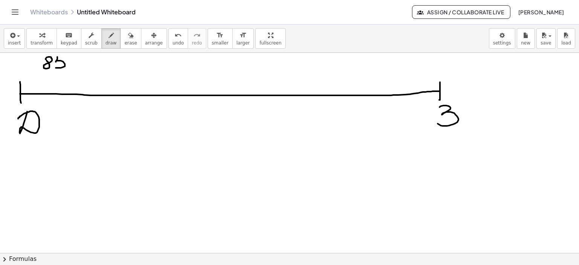
drag, startPoint x: 56, startPoint y: 56, endPoint x: 65, endPoint y: 56, distance: 8.7
drag, startPoint x: 76, startPoint y: 62, endPoint x: 80, endPoint y: 61, distance: 3.8
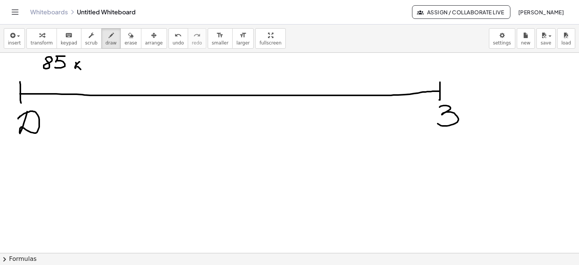
drag, startPoint x: 77, startPoint y: 66, endPoint x: 82, endPoint y: 69, distance: 5.4
drag, startPoint x: 83, startPoint y: 66, endPoint x: 104, endPoint y: 58, distance: 22.2
drag, startPoint x: 101, startPoint y: 56, endPoint x: 104, endPoint y: 68, distance: 12.8
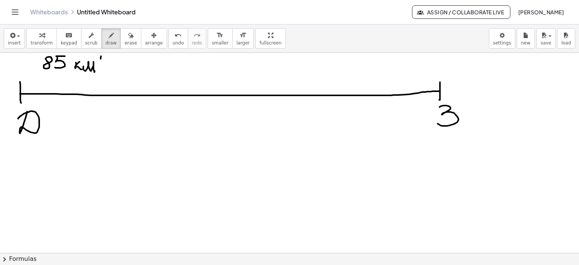
drag, startPoint x: 106, startPoint y: 63, endPoint x: 112, endPoint y: 70, distance: 9.1
drag, startPoint x: 118, startPoint y: 58, endPoint x: 117, endPoint y: 74, distance: 15.8
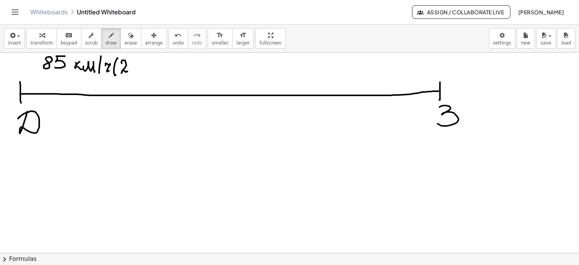
drag, startPoint x: 122, startPoint y: 63, endPoint x: 132, endPoint y: 67, distance: 10.8
drag, startPoint x: 133, startPoint y: 63, endPoint x: 151, endPoint y: 62, distance: 18.1
drag, startPoint x: 144, startPoint y: 56, endPoint x: 145, endPoint y: 73, distance: 17.8
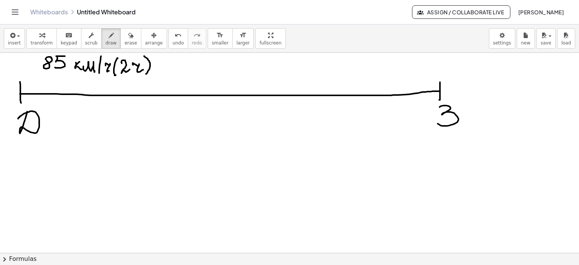
drag, startPoint x: 194, startPoint y: 93, endPoint x: 195, endPoint y: 99, distance: 6.1
drag, startPoint x: 195, startPoint y: 86, endPoint x: 195, endPoint y: 103, distance: 17.0
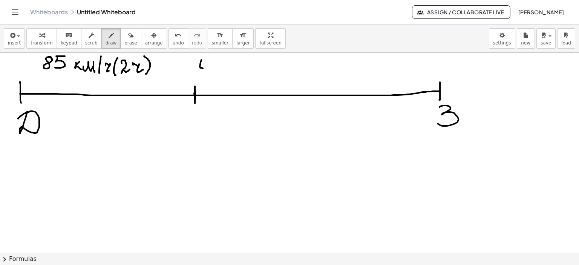
drag, startPoint x: 201, startPoint y: 60, endPoint x: 203, endPoint y: 68, distance: 8.8
drag, startPoint x: 204, startPoint y: 63, endPoint x: 204, endPoint y: 73, distance: 10.2
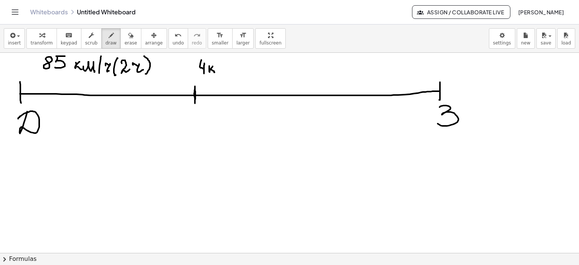
drag, startPoint x: 217, startPoint y: 70, endPoint x: 228, endPoint y: 73, distance: 11.2
drag, startPoint x: 231, startPoint y: 61, endPoint x: 234, endPoint y: 73, distance: 12.3
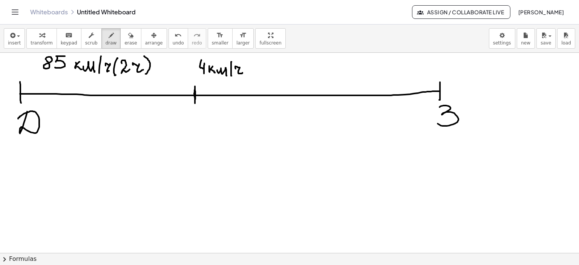
drag, startPoint x: 235, startPoint y: 67, endPoint x: 251, endPoint y: 64, distance: 15.7
drag, startPoint x: 251, startPoint y: 58, endPoint x: 249, endPoint y: 75, distance: 17.5
drag, startPoint x: 254, startPoint y: 64, endPoint x: 263, endPoint y: 72, distance: 12.3
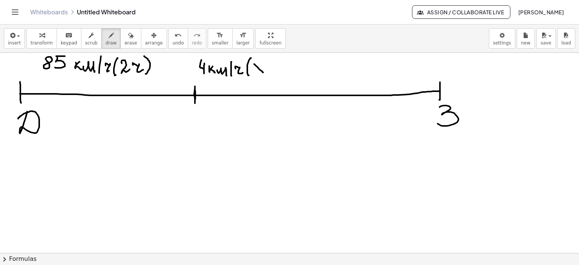
drag, startPoint x: 260, startPoint y: 63, endPoint x: 255, endPoint y: 74, distance: 13.0
drag, startPoint x: 267, startPoint y: 64, endPoint x: 278, endPoint y: 72, distance: 13.0
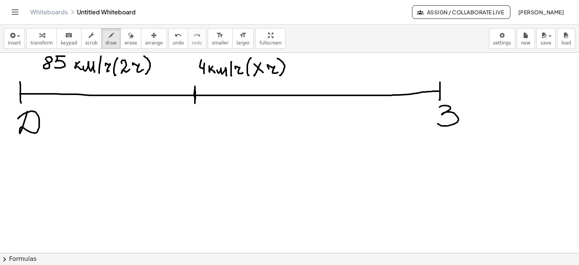
drag, startPoint x: 277, startPoint y: 58, endPoint x: 285, endPoint y: 81, distance: 24.3
drag, startPoint x: 338, startPoint y: 92, endPoint x: 338, endPoint y: 98, distance: 6.8
drag, startPoint x: 348, startPoint y: 66, endPoint x: 367, endPoint y: 58, distance: 20.3
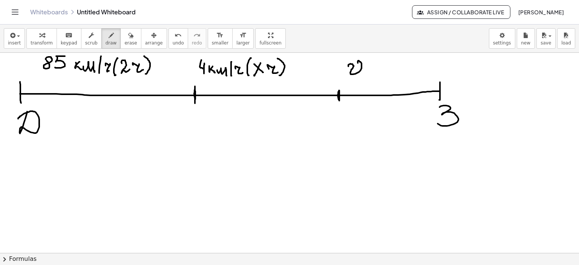
drag, startPoint x: 366, startPoint y: 64, endPoint x: 370, endPoint y: 66, distance: 4.2
drag, startPoint x: 371, startPoint y: 70, endPoint x: 379, endPoint y: 73, distance: 8.5
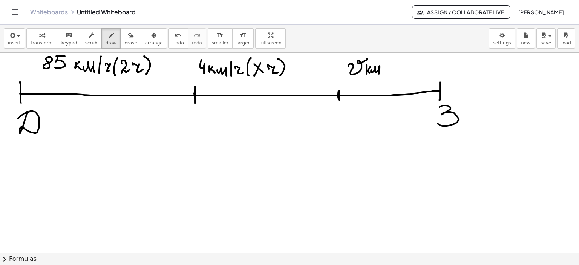
drag, startPoint x: 384, startPoint y: 60, endPoint x: 385, endPoint y: 73, distance: 13.9
drag, startPoint x: 389, startPoint y: 65, endPoint x: 396, endPoint y: 71, distance: 9.4
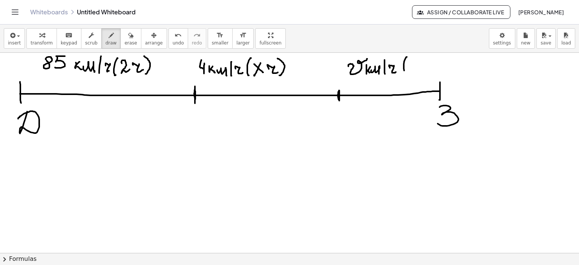
drag, startPoint x: 404, startPoint y: 70, endPoint x: 407, endPoint y: 73, distance: 4.5
drag, startPoint x: 412, startPoint y: 67, endPoint x: 413, endPoint y: 71, distance: 4.4
drag, startPoint x: 421, startPoint y: 61, endPoint x: 433, endPoint y: 67, distance: 13.2
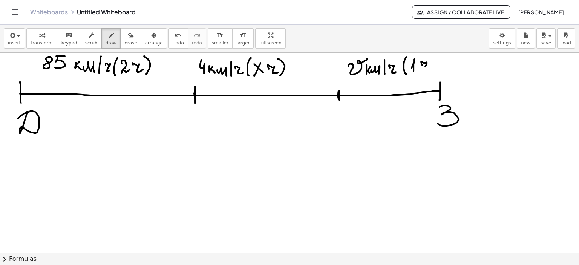
drag, startPoint x: 432, startPoint y: 55, endPoint x: 435, endPoint y: 71, distance: 16.5
drag, startPoint x: 40, startPoint y: 100, endPoint x: 194, endPoint y: 101, distance: 153.4
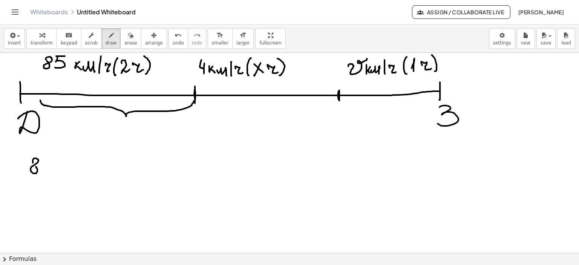
drag, startPoint x: 33, startPoint y: 159, endPoint x: 34, endPoint y: 164, distance: 5.0
drag, startPoint x: 47, startPoint y: 161, endPoint x: 44, endPoint y: 172, distance: 11.4
drag, startPoint x: 48, startPoint y: 159, endPoint x: 59, endPoint y: 158, distance: 11.0
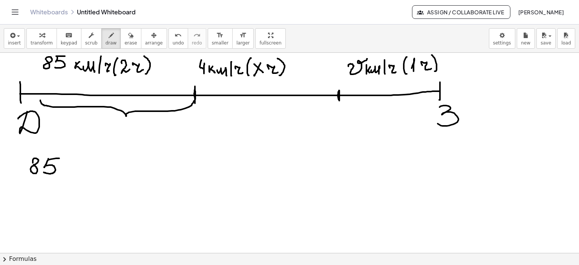
drag, startPoint x: 73, startPoint y: 160, endPoint x: 86, endPoint y: 168, distance: 15.6
drag, startPoint x: 96, startPoint y: 163, endPoint x: 114, endPoint y: 163, distance: 18.1
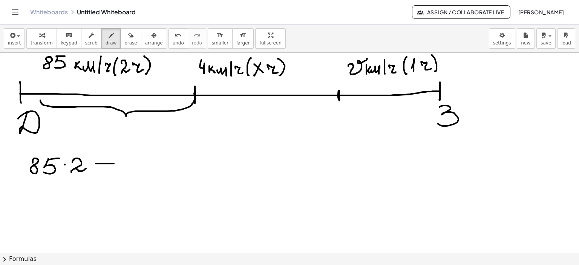
drag, startPoint x: 106, startPoint y: 157, endPoint x: 201, endPoint y: 96, distance: 112.7
drag, startPoint x: 196, startPoint y: 100, endPoint x: 337, endPoint y: 99, distance: 141.3
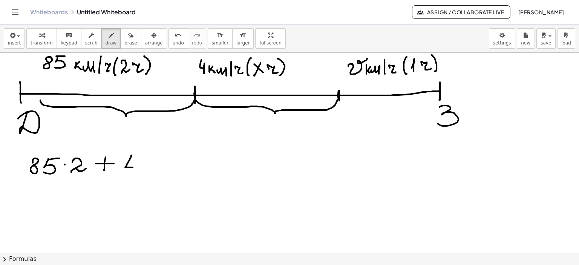
drag, startPoint x: 131, startPoint y: 155, endPoint x: 135, endPoint y: 165, distance: 11.0
drag, startPoint x: 137, startPoint y: 162, endPoint x: 150, endPoint y: 167, distance: 13.9
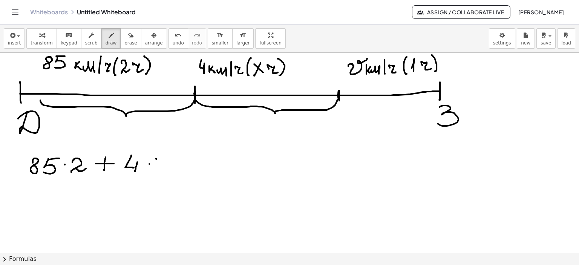
drag, startPoint x: 156, startPoint y: 158, endPoint x: 166, endPoint y: 168, distance: 14.7
drag, startPoint x: 166, startPoint y: 158, endPoint x: 155, endPoint y: 171, distance: 17.1
drag, startPoint x: 339, startPoint y: 96, endPoint x: 439, endPoint y: 94, distance: 99.9
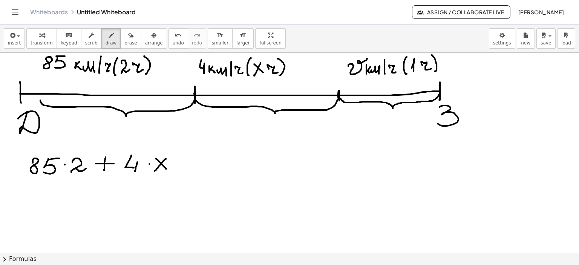
drag, startPoint x: 182, startPoint y: 164, endPoint x: 198, endPoint y: 162, distance: 15.9
drag, startPoint x: 191, startPoint y: 160, endPoint x: 226, endPoint y: 160, distance: 34.7
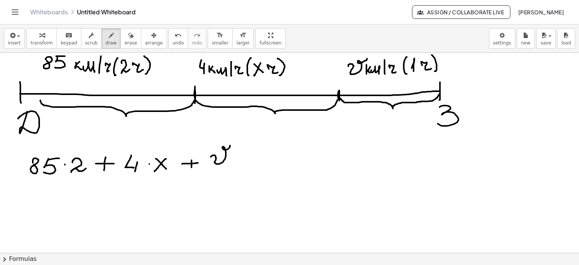
drag, startPoint x: 211, startPoint y: 156, endPoint x: 230, endPoint y: 145, distance: 21.8
drag, startPoint x: 240, startPoint y: 157, endPoint x: 271, endPoint y: 162, distance: 31.8
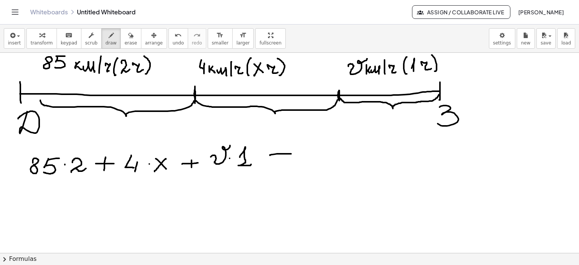
drag, startPoint x: 270, startPoint y: 155, endPoint x: 291, endPoint y: 153, distance: 21.2
drag, startPoint x: 276, startPoint y: 161, endPoint x: 293, endPoint y: 161, distance: 17.0
drag, startPoint x: 18, startPoint y: 204, endPoint x: 40, endPoint y: 203, distance: 21.5
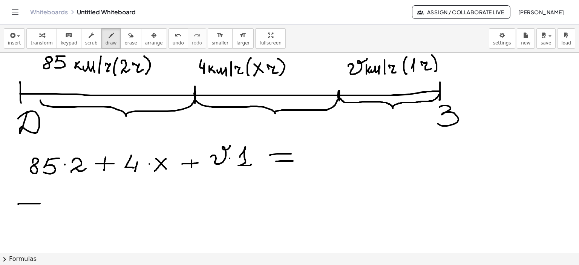
drag, startPoint x: 19, startPoint y: 210, endPoint x: 36, endPoint y: 210, distance: 17.3
drag, startPoint x: 54, startPoint y: 205, endPoint x: 60, endPoint y: 210, distance: 6.9
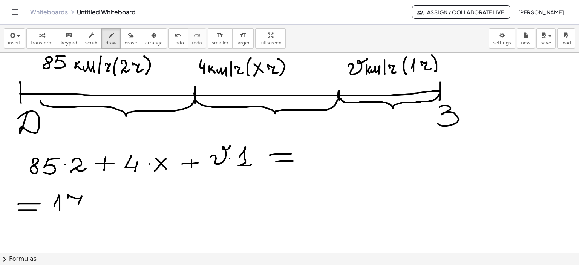
drag, startPoint x: 68, startPoint y: 197, endPoint x: 76, endPoint y: 210, distance: 15.3
drag, startPoint x: 73, startPoint y: 205, endPoint x: 98, endPoint y: 201, distance: 25.2
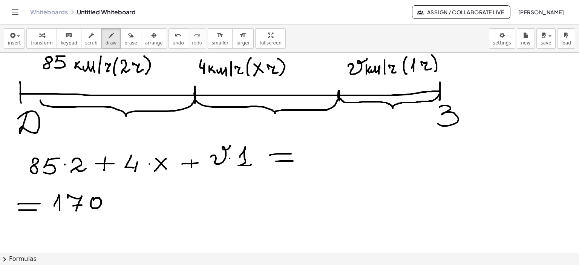
drag, startPoint x: 119, startPoint y: 200, endPoint x: 130, endPoint y: 200, distance: 11.3
drag, startPoint x: 126, startPoint y: 193, endPoint x: 145, endPoint y: 197, distance: 19.3
drag, startPoint x: 148, startPoint y: 189, endPoint x: 153, endPoint y: 196, distance: 8.2
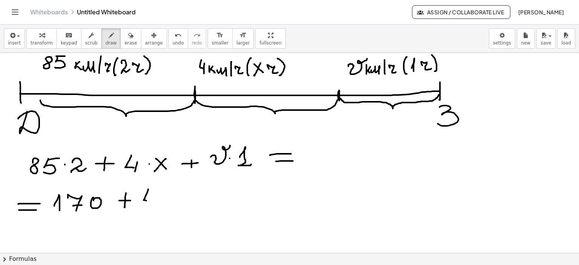
drag, startPoint x: 152, startPoint y: 196, endPoint x: 151, endPoint y: 205, distance: 9.2
drag, startPoint x: 164, startPoint y: 194, endPoint x: 173, endPoint y: 204, distance: 13.4
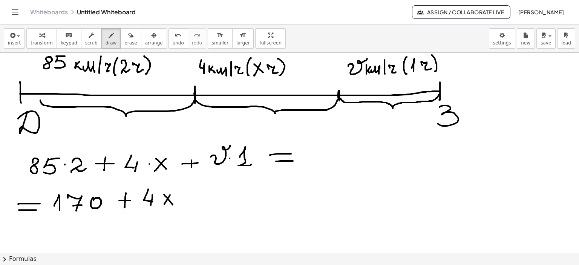
drag, startPoint x: 170, startPoint y: 194, endPoint x: 197, endPoint y: 197, distance: 27.6
drag, startPoint x: 182, startPoint y: 200, endPoint x: 193, endPoint y: 199, distance: 11.4
drag, startPoint x: 189, startPoint y: 194, endPoint x: 187, endPoint y: 203, distance: 8.8
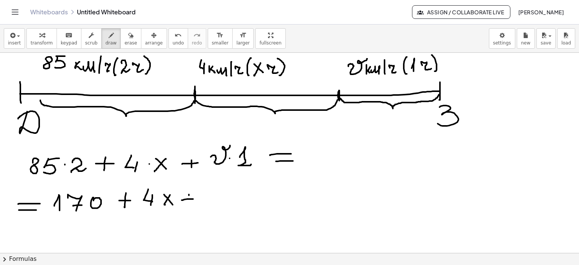
drag, startPoint x: 203, startPoint y: 193, endPoint x: 221, endPoint y: 182, distance: 21.1
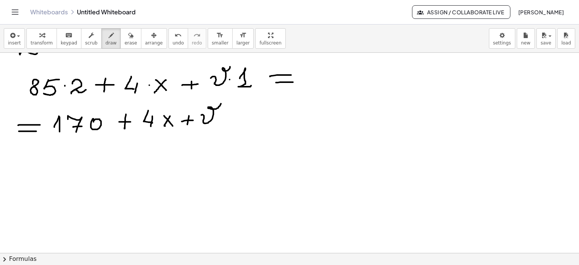
scroll to position [1040, 0]
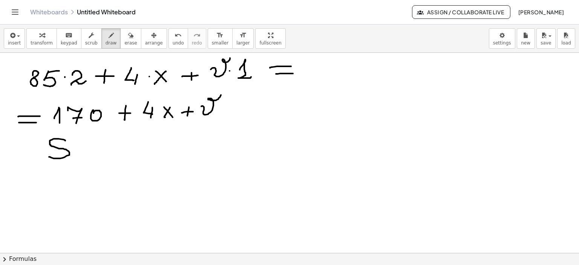
drag, startPoint x: 63, startPoint y: 139, endPoint x: 49, endPoint y: 152, distance: 19.7
drag, startPoint x: 49, startPoint y: 152, endPoint x: 49, endPoint y: 159, distance: 7.2
drag, startPoint x: 65, startPoint y: 135, endPoint x: 92, endPoint y: 150, distance: 31.4
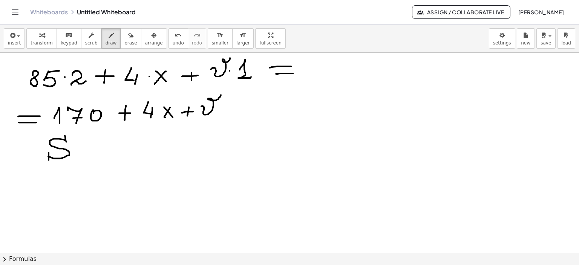
drag, startPoint x: 80, startPoint y: 146, endPoint x: 95, endPoint y: 145, distance: 15.8
drag, startPoint x: 80, startPoint y: 153, endPoint x: 100, endPoint y: 152, distance: 19.6
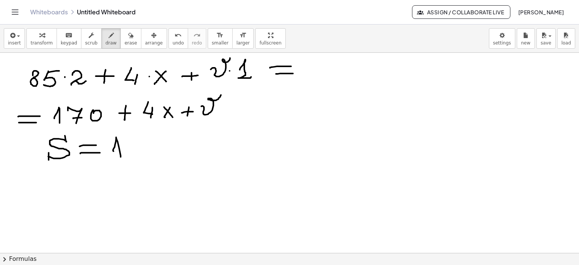
drag, startPoint x: 113, startPoint y: 151, endPoint x: 128, endPoint y: 143, distance: 16.7
drag, startPoint x: 127, startPoint y: 142, endPoint x: 131, endPoint y: 149, distance: 7.6
drag, startPoint x: 128, startPoint y: 147, endPoint x: 145, endPoint y: 145, distance: 16.7
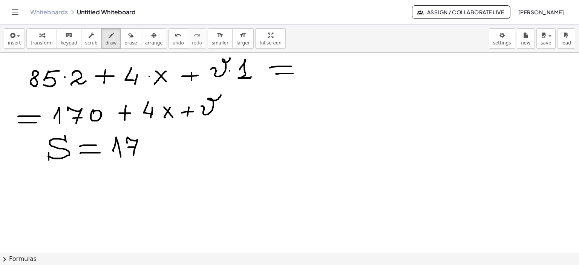
drag, startPoint x: 171, startPoint y: 144, endPoint x: 175, endPoint y: 140, distance: 5.7
drag, startPoint x: 174, startPoint y: 139, endPoint x: 175, endPoint y: 149, distance: 9.8
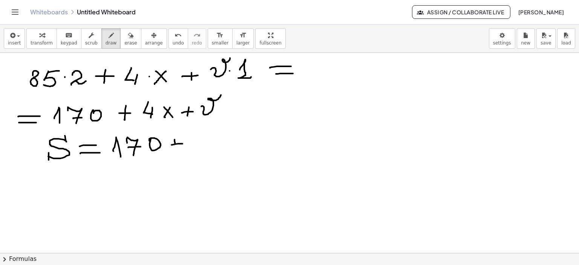
drag, startPoint x: 203, startPoint y: 133, endPoint x: 207, endPoint y: 143, distance: 10.5
drag, startPoint x: 208, startPoint y: 137, endPoint x: 206, endPoint y: 147, distance: 9.9
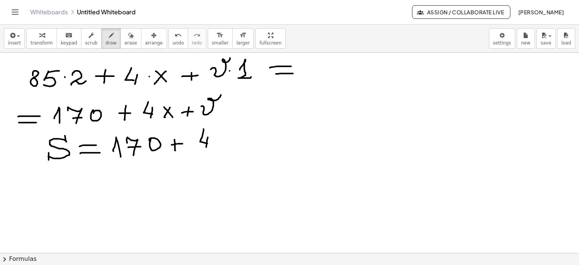
drag, startPoint x: 215, startPoint y: 133, endPoint x: 227, endPoint y: 145, distance: 16.5
drag, startPoint x: 222, startPoint y: 135, endPoint x: 216, endPoint y: 147, distance: 14.2
drag, startPoint x: 234, startPoint y: 138, endPoint x: 255, endPoint y: 138, distance: 21.1
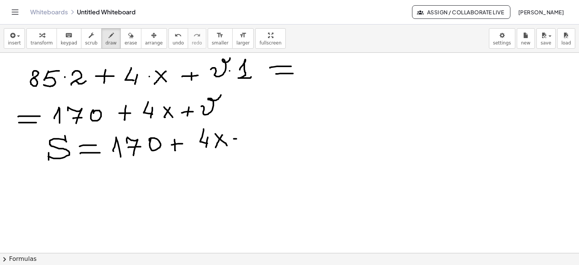
drag, startPoint x: 244, startPoint y: 134, endPoint x: 268, endPoint y: 142, distance: 26.0
drag, startPoint x: 266, startPoint y: 137, endPoint x: 285, endPoint y: 120, distance: 25.9
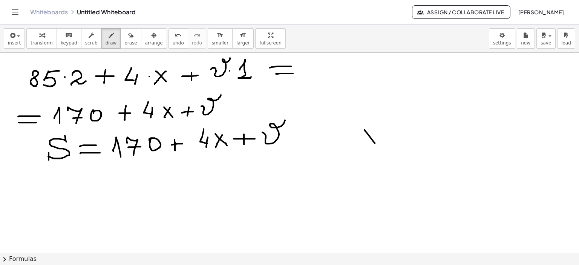
drag, startPoint x: 364, startPoint y: 129, endPoint x: 375, endPoint y: 143, distance: 17.0
drag, startPoint x: 372, startPoint y: 128, endPoint x: 362, endPoint y: 142, distance: 17.3
drag, startPoint x: 380, startPoint y: 132, endPoint x: 392, endPoint y: 130, distance: 12.6
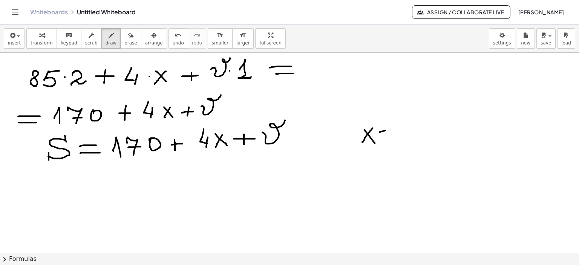
drag, startPoint x: 381, startPoint y: 137, endPoint x: 396, endPoint y: 135, distance: 14.8
drag, startPoint x: 406, startPoint y: 129, endPoint x: 419, endPoint y: 140, distance: 16.3
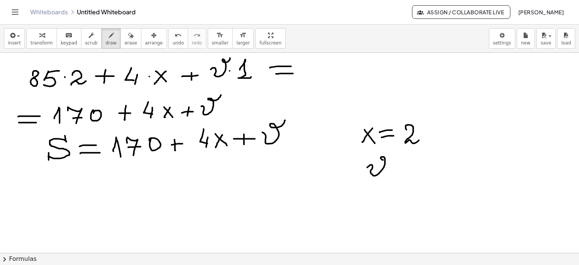
drag, startPoint x: 367, startPoint y: 167, endPoint x: 389, endPoint y: 156, distance: 24.8
drag, startPoint x: 392, startPoint y: 166, endPoint x: 406, endPoint y: 165, distance: 14.0
drag, startPoint x: 393, startPoint y: 171, endPoint x: 422, endPoint y: 166, distance: 29.2
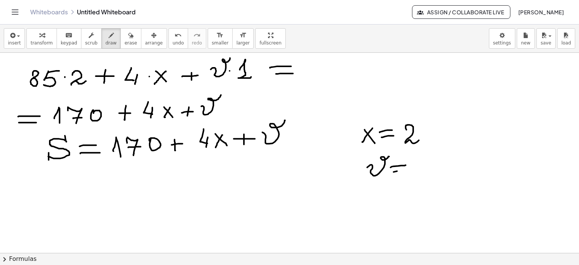
drag, startPoint x: 418, startPoint y: 163, endPoint x: 416, endPoint y: 170, distance: 7.3
drag, startPoint x: 421, startPoint y: 156, endPoint x: 432, endPoint y: 155, distance: 11.7
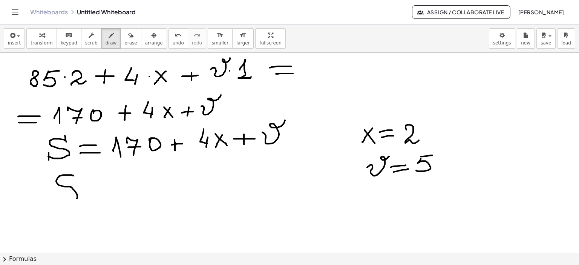
drag, startPoint x: 73, startPoint y: 175, endPoint x: 61, endPoint y: 197, distance: 25.5
drag, startPoint x: 59, startPoint y: 194, endPoint x: 63, endPoint y: 199, distance: 6.4
drag, startPoint x: 72, startPoint y: 172, endPoint x: 95, endPoint y: 190, distance: 29.3
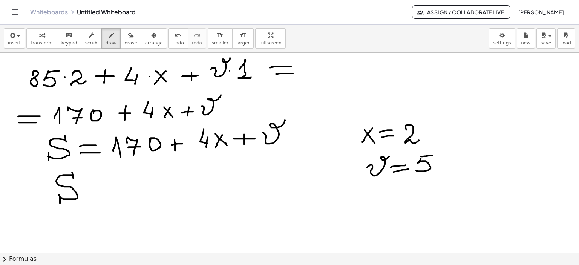
drag
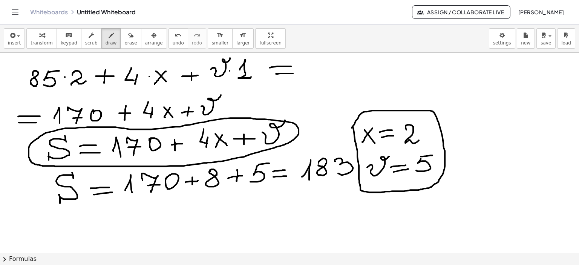
drag, startPoint x: 373, startPoint y: 203, endPoint x: 384, endPoint y: 206, distance: 11.7
drag, startPoint x: 384, startPoint y: 202, endPoint x: 376, endPoint y: 214, distance: 14.1
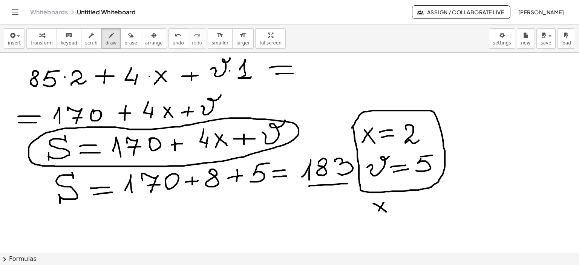
drag, startPoint x: 397, startPoint y: 202, endPoint x: 409, endPoint y: 202, distance: 11.7
drag, startPoint x: 395, startPoint y: 209, endPoint x: 422, endPoint y: 209, distance: 27.1
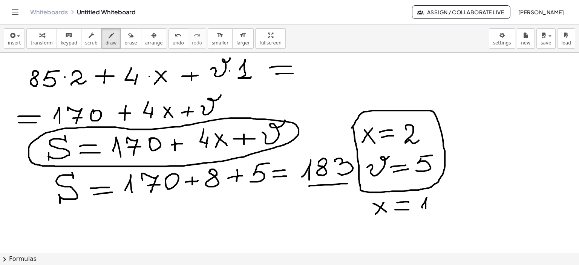
drag, startPoint x: 422, startPoint y: 207, endPoint x: 415, endPoint y: 221, distance: 16.0
drag, startPoint x: 380, startPoint y: 226, endPoint x: 404, endPoint y: 227, distance: 23.4
drag, startPoint x: 398, startPoint y: 226, endPoint x: 403, endPoint y: 230, distance: 6.1
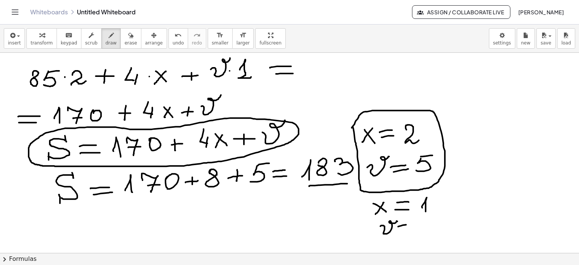
drag, startPoint x: 401, startPoint y: 231, endPoint x: 418, endPoint y: 228, distance: 17.5
drag, startPoint x: 419, startPoint y: 221, endPoint x: 415, endPoint y: 219, distance: 4.2
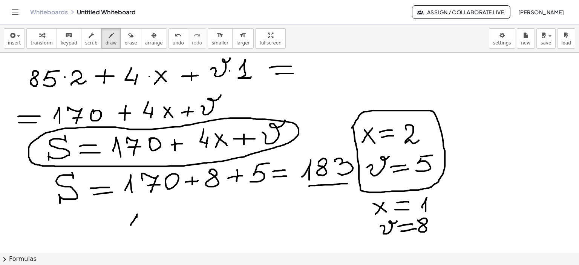
drag, startPoint x: 133, startPoint y: 221, endPoint x: 138, endPoint y: 227, distance: 7.5
drag, startPoint x: 146, startPoint y: 216, endPoint x: 152, endPoint y: 227, distance: 13.0
drag, startPoint x: 149, startPoint y: 221, endPoint x: 161, endPoint y: 222, distance: 11.7
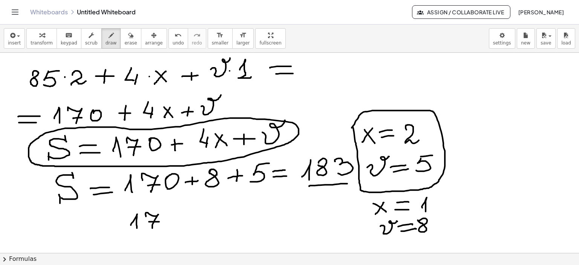
drag, startPoint x: 169, startPoint y: 226, endPoint x: 181, endPoint y: 220, distance: 13.0
drag, startPoint x: 196, startPoint y: 220, endPoint x: 202, endPoint y: 219, distance: 6.5
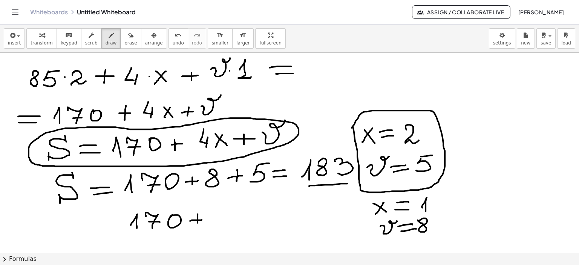
drag, startPoint x: 197, startPoint y: 214, endPoint x: 227, endPoint y: 216, distance: 29.9
drag, startPoint x: 225, startPoint y: 207, endPoint x: 229, endPoint y: 220, distance: 12.9
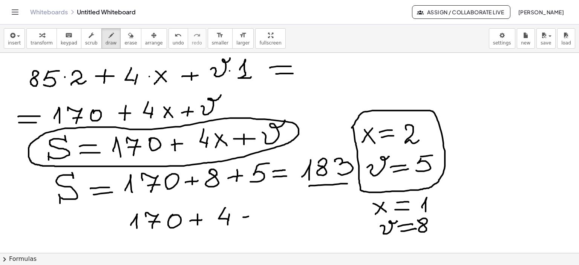
drag, startPoint x: 268, startPoint y: 208, endPoint x: 291, endPoint y: 210, distance: 22.8
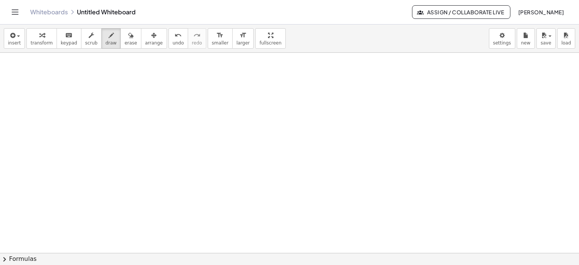
scroll to position [1316, 0]
drag, startPoint x: 35, startPoint y: 90, endPoint x: 37, endPoint y: 110, distance: 19.8
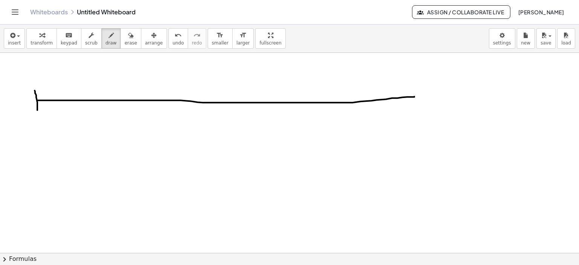
drag, startPoint x: 38, startPoint y: 100, endPoint x: 417, endPoint y: 90, distance: 379.6
drag, startPoint x: 416, startPoint y: 89, endPoint x: 417, endPoint y: 105, distance: 16.2
drag, startPoint x: 188, startPoint y: 113, endPoint x: 185, endPoint y: 119, distance: 7.4
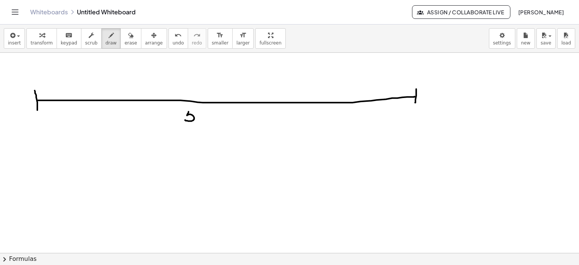
drag, startPoint x: 189, startPoint y: 109, endPoint x: 198, endPoint y: 109, distance: 9.4
drag, startPoint x: 204, startPoint y: 123, endPoint x: 211, endPoint y: 114, distance: 11.2
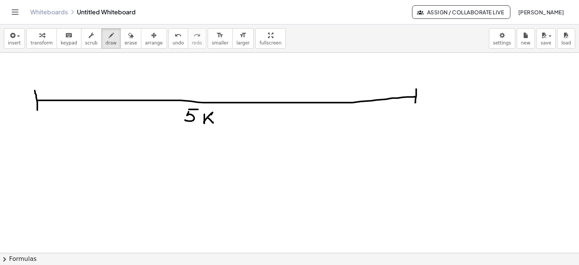
drag, startPoint x: 216, startPoint y: 120, endPoint x: 230, endPoint y: 121, distance: 13.6
drag, startPoint x: 266, startPoint y: 112, endPoint x: 256, endPoint y: 120, distance: 13.5
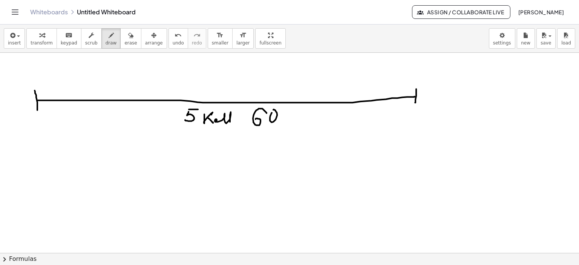
drag, startPoint x: 295, startPoint y: 118, endPoint x: 301, endPoint y: 124, distance: 7.7
drag, startPoint x: 194, startPoint y: 140, endPoint x: 201, endPoint y: 141, distance: 6.2
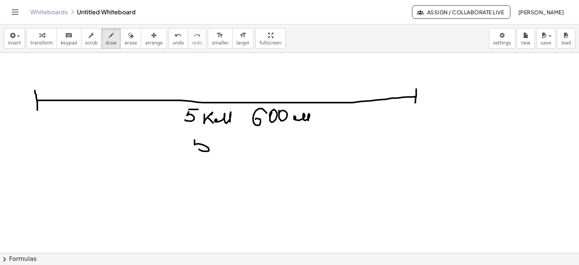
drag, startPoint x: 118, startPoint y: 32, endPoint x: 124, endPoint y: 37, distance: 7.5
click at [128, 32] on icon "button" at bounding box center [130, 35] width 5 height 9
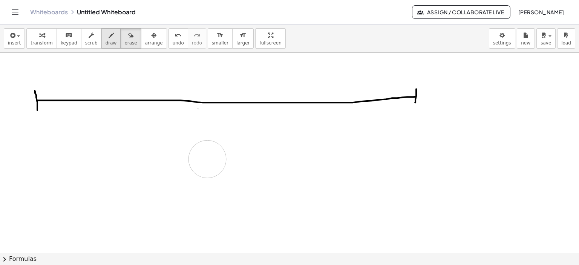
drag, startPoint x: 190, startPoint y: 148, endPoint x: 107, endPoint y: 37, distance: 139.2
click at [109, 37] on icon "button" at bounding box center [111, 35] width 5 height 9
drag, startPoint x: 190, startPoint y: 112, endPoint x: 183, endPoint y: 121, distance: 12.1
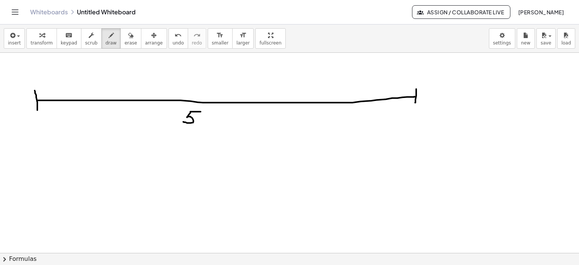
drag, startPoint x: 190, startPoint y: 111, endPoint x: 217, endPoint y: 116, distance: 27.1
drag, startPoint x: 219, startPoint y: 115, endPoint x: 226, endPoint y: 116, distance: 6.9
drag, startPoint x: 222, startPoint y: 123, endPoint x: 225, endPoint y: 116, distance: 7.8
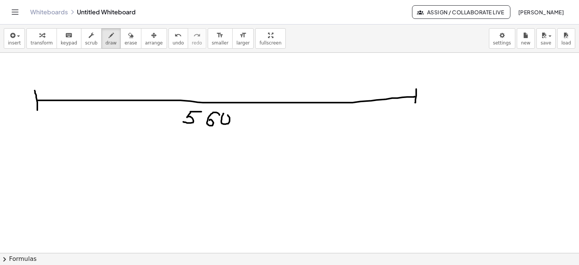
drag, startPoint x: 34, startPoint y: 73, endPoint x: 71, endPoint y: 71, distance: 37.0
drag, startPoint x: 70, startPoint y: 66, endPoint x: 74, endPoint y: 76, distance: 10.6
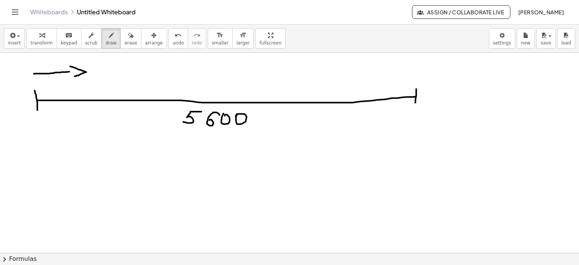
drag, startPoint x: 414, startPoint y: 67, endPoint x: 418, endPoint y: 82, distance: 15.1
drag, startPoint x: 415, startPoint y: 66, endPoint x: 372, endPoint y: 70, distance: 43.2
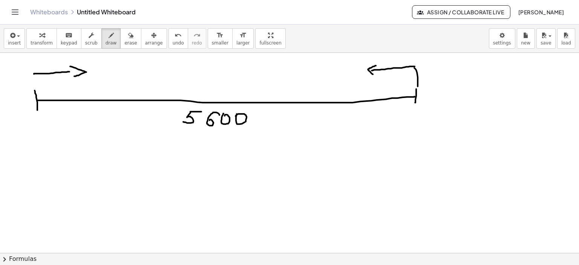
drag, startPoint x: 376, startPoint y: 65, endPoint x: 374, endPoint y: 74, distance: 9.2
drag, startPoint x: 91, startPoint y: 55, endPoint x: 103, endPoint y: 63, distance: 14.1
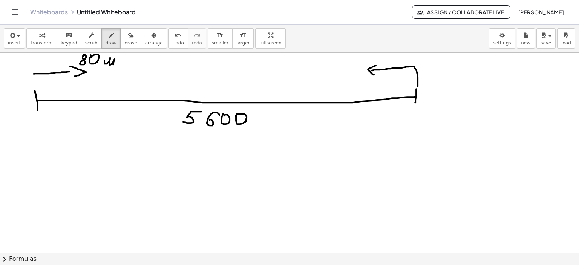
drag, startPoint x: 104, startPoint y: 61, endPoint x: 113, endPoint y: 64, distance: 9.5
drag, startPoint x: 121, startPoint y: 54, endPoint x: 121, endPoint y: 66, distance: 11.7
drag, startPoint x: 125, startPoint y: 64, endPoint x: 147, endPoint y: 61, distance: 22.0
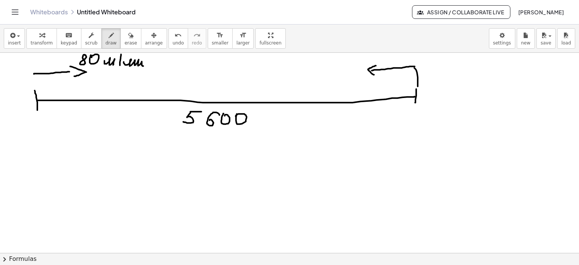
drag, startPoint x: 145, startPoint y: 57, endPoint x: 149, endPoint y: 67, distance: 10.5
drag, startPoint x: 328, startPoint y: 58, endPoint x: 338, endPoint y: 64, distance: 10.8
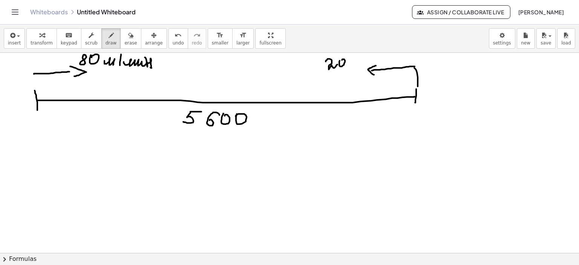
drag, startPoint x: 340, startPoint y: 60, endPoint x: 357, endPoint y: 62, distance: 17.1
drag, startPoint x: 350, startPoint y: 60, endPoint x: 358, endPoint y: 63, distance: 8.2
drag, startPoint x: 363, startPoint y: 59, endPoint x: 370, endPoint y: 63, distance: 7.6
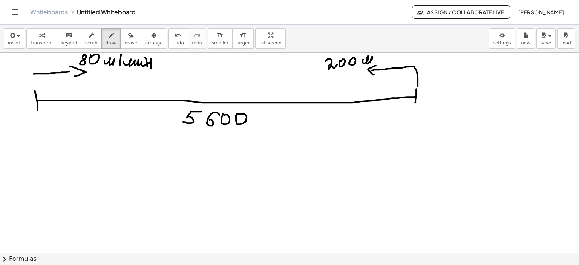
drag, startPoint x: 381, startPoint y: 54, endPoint x: 380, endPoint y: 63, distance: 9.1
drag, startPoint x: 382, startPoint y: 61, endPoint x: 406, endPoint y: 60, distance: 23.8
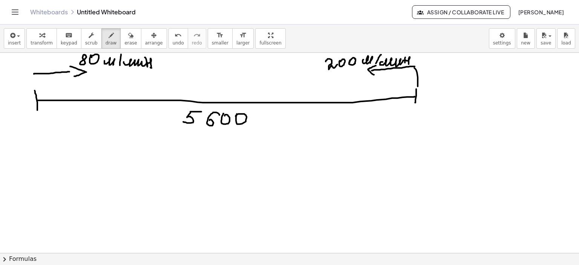
drag, startPoint x: 405, startPoint y: 57, endPoint x: 409, endPoint y: 64, distance: 7.6
drag, startPoint x: 26, startPoint y: 156, endPoint x: 32, endPoint y: 163, distance: 8.3
drag, startPoint x: 33, startPoint y: 144, endPoint x: 36, endPoint y: 165, distance: 21.0
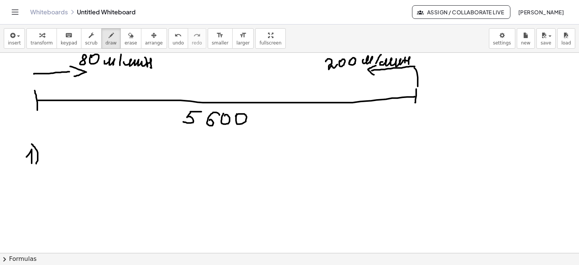
drag, startPoint x: 57, startPoint y: 145, endPoint x: 56, endPoint y: 150, distance: 5.4
drag, startPoint x: 66, startPoint y: 148, endPoint x: 90, endPoint y: 155, distance: 24.7
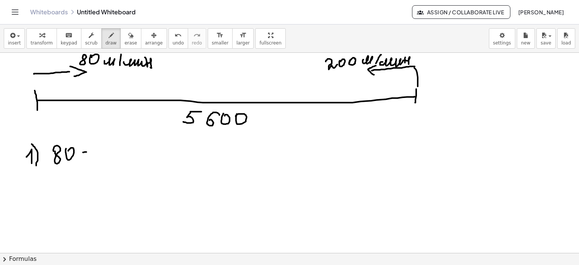
drag, startPoint x: 83, startPoint y: 152, endPoint x: 91, endPoint y: 152, distance: 8.3
drag, startPoint x: 88, startPoint y: 148, endPoint x: 88, endPoint y: 155, distance: 6.0
drag, startPoint x: 98, startPoint y: 150, endPoint x: 115, endPoint y: 152, distance: 16.7
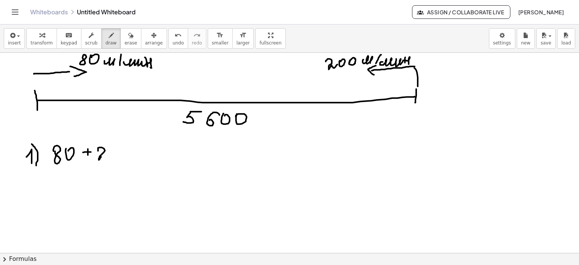
drag, startPoint x: 127, startPoint y: 156, endPoint x: 134, endPoint y: 152, distance: 8.0
drag, startPoint x: 141, startPoint y: 148, endPoint x: 153, endPoint y: 148, distance: 11.7
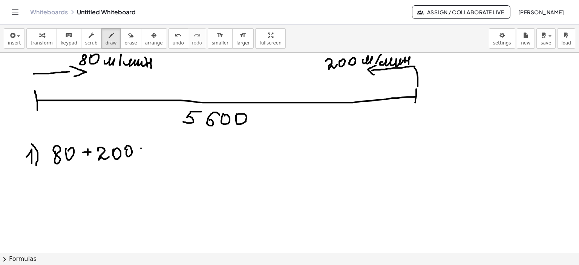
drag, startPoint x: 142, startPoint y: 153, endPoint x: 161, endPoint y: 150, distance: 18.7
drag, startPoint x: 162, startPoint y: 144, endPoint x: 177, endPoint y: 150, distance: 16.2
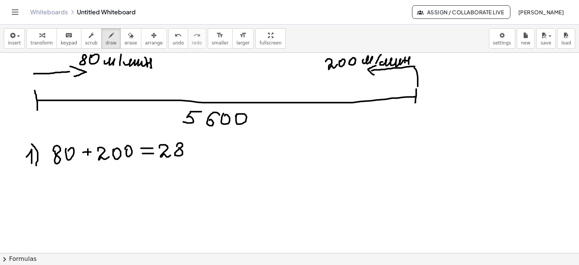
drag, startPoint x: 190, startPoint y: 145, endPoint x: 187, endPoint y: 150, distance: 5.2
drag, startPoint x: 30, startPoint y: 182, endPoint x: 42, endPoint y: 184, distance: 12.3
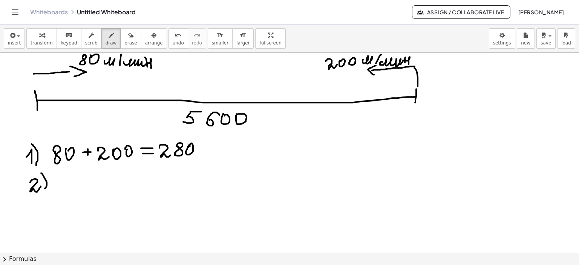
drag, startPoint x: 41, startPoint y: 173, endPoint x: 43, endPoint y: 192, distance: 19.4
drag, startPoint x: 59, startPoint y: 180, endPoint x: 57, endPoint y: 186, distance: 6.3
drag, startPoint x: 62, startPoint y: 175, endPoint x: 72, endPoint y: 175, distance: 9.8
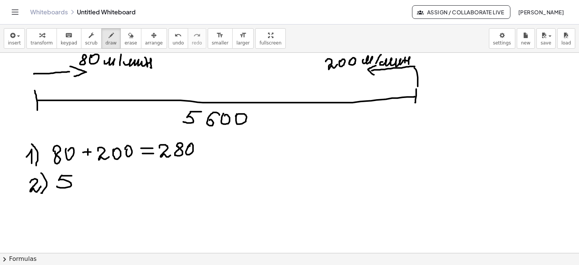
drag, startPoint x: 86, startPoint y: 176, endPoint x: 81, endPoint y: 183, distance: 7.8
drag, startPoint x: 90, startPoint y: 180, endPoint x: 96, endPoint y: 182, distance: 6.1
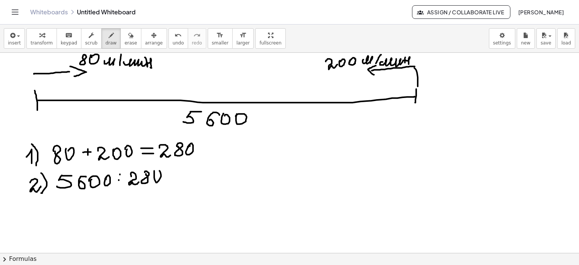
drag, startPoint x: 197, startPoint y: 171, endPoint x: 213, endPoint y: 173, distance: 15.6
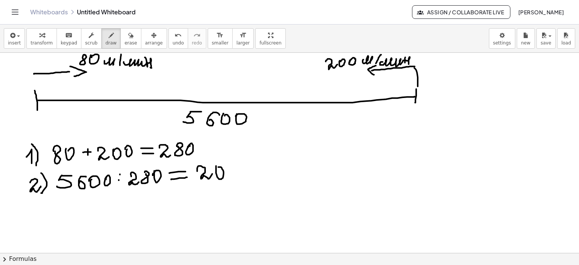
drag, startPoint x: 216, startPoint y: 165, endPoint x: 228, endPoint y: 174, distance: 14.9
drag, startPoint x: 241, startPoint y: 174, endPoint x: 265, endPoint y: 175, distance: 23.8
drag, startPoint x: 269, startPoint y: 171, endPoint x: 269, endPoint y: 184, distance: 12.4
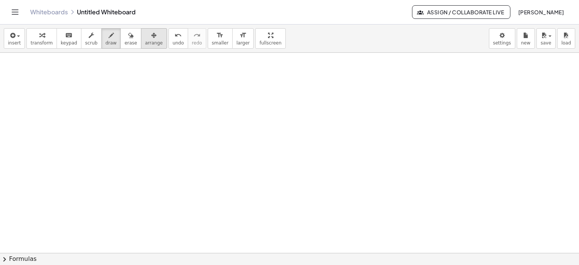
scroll to position [1604, 0]
drag, startPoint x: 66, startPoint y: 77, endPoint x: 72, endPoint y: 86, distance: 11.2
drag, startPoint x: 57, startPoint y: 91, endPoint x: 81, endPoint y: 89, distance: 24.3
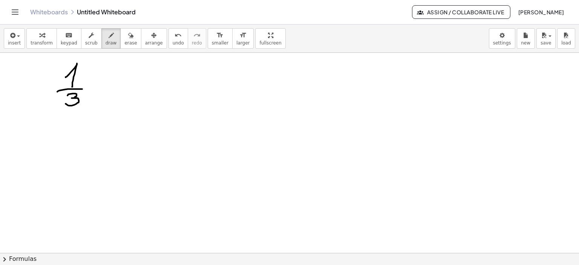
drag, startPoint x: 67, startPoint y: 95, endPoint x: 66, endPoint y: 103, distance: 8.5
drag, startPoint x: 93, startPoint y: 87, endPoint x: 110, endPoint y: 86, distance: 17.0
drag, startPoint x: 97, startPoint y: 92, endPoint x: 115, endPoint y: 90, distance: 17.4
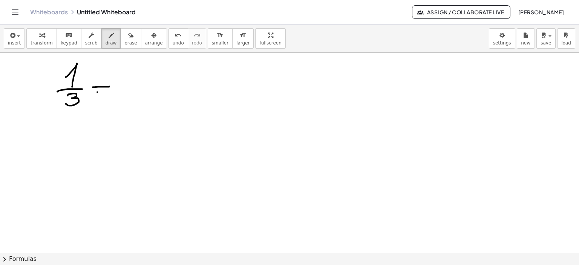
drag, startPoint x: 139, startPoint y: 70, endPoint x: 140, endPoint y: 82, distance: 11.7
drag, startPoint x: 136, startPoint y: 87, endPoint x: 164, endPoint y: 87, distance: 28.7
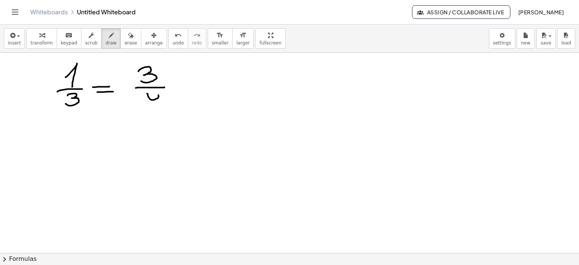
drag, startPoint x: 147, startPoint y: 93, endPoint x: 152, endPoint y: 97, distance: 6.4
drag, startPoint x: 155, startPoint y: 93, endPoint x: 150, endPoint y: 105, distance: 13.0
drag, startPoint x: 309, startPoint y: 67, endPoint x: 308, endPoint y: 84, distance: 16.7
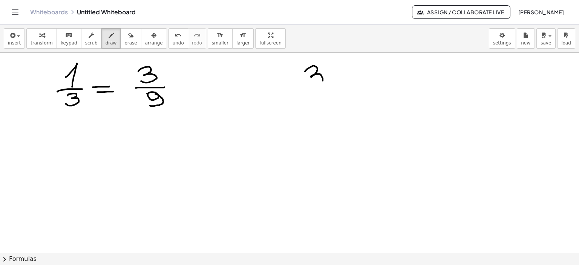
drag, startPoint x: 301, startPoint y: 92, endPoint x: 326, endPoint y: 89, distance: 25.0
drag, startPoint x: 313, startPoint y: 97, endPoint x: 326, endPoint y: 103, distance: 13.9
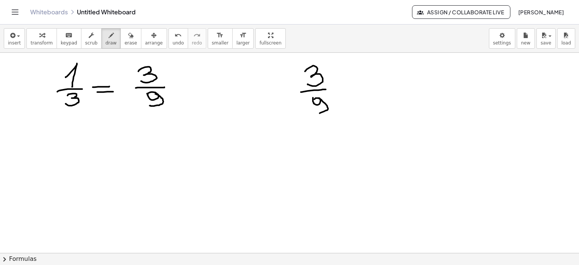
drag, startPoint x: 319, startPoint y: 98, endPoint x: 309, endPoint y: 110, distance: 15.3
drag, startPoint x: 335, startPoint y: 86, endPoint x: 355, endPoint y: 86, distance: 20.4
drag, startPoint x: 338, startPoint y: 93, endPoint x: 356, endPoint y: 93, distance: 18.1
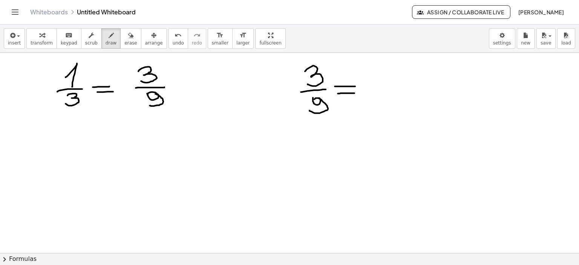
drag, startPoint x: 369, startPoint y: 90, endPoint x: 395, endPoint y: 91, distance: 26.0
drag, startPoint x: 377, startPoint y: 81, endPoint x: 383, endPoint y: 87, distance: 8.0
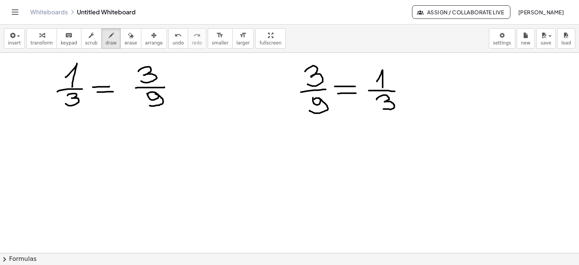
drag, startPoint x: 377, startPoint y: 99, endPoint x: 382, endPoint y: 108, distance: 10.7
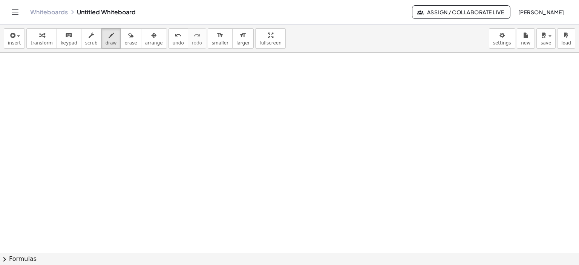
scroll to position [1805, 0]
drag, startPoint x: 93, startPoint y: 75, endPoint x: 107, endPoint y: 84, distance: 16.3
drag, startPoint x: 112, startPoint y: 75, endPoint x: 117, endPoint y: 85, distance: 11.0
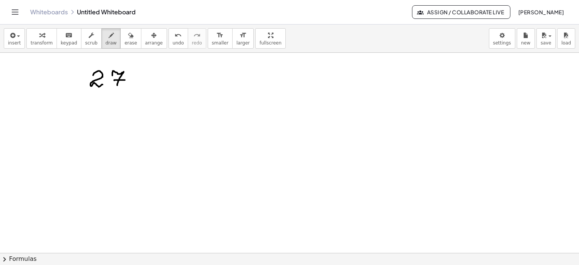
drag, startPoint x: 114, startPoint y: 80, endPoint x: 125, endPoint y: 80, distance: 10.6
drag, startPoint x: 86, startPoint y: 93, endPoint x: 140, endPoint y: 93, distance: 53.9
drag, startPoint x: 96, startPoint y: 101, endPoint x: 98, endPoint y: 105, distance: 4.6
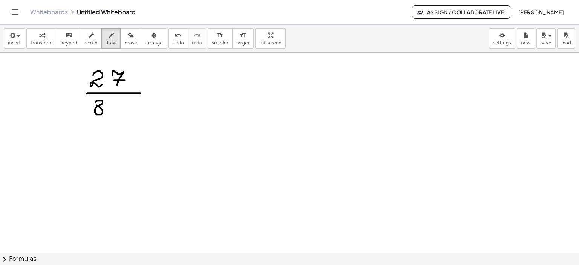
drag, startPoint x: 107, startPoint y: 109, endPoint x: 113, endPoint y: 113, distance: 7.8
drag, startPoint x: 150, startPoint y: 92, endPoint x: 167, endPoint y: 91, distance: 17.0
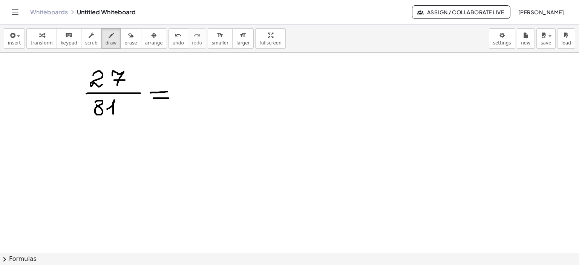
drag, startPoint x: 153, startPoint y: 98, endPoint x: 170, endPoint y: 97, distance: 16.2
drag, startPoint x: 180, startPoint y: 95, endPoint x: 206, endPoint y: 93, distance: 25.7
drag, startPoint x: 191, startPoint y: 77, endPoint x: 194, endPoint y: 89, distance: 12.3
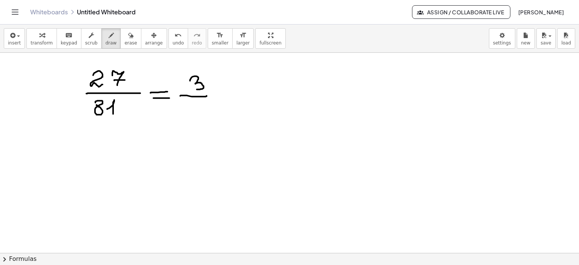
drag, startPoint x: 193, startPoint y: 105, endPoint x: 197, endPoint y: 107, distance: 4.4
drag, startPoint x: 202, startPoint y: 104, endPoint x: 196, endPoint y: 113, distance: 10.6
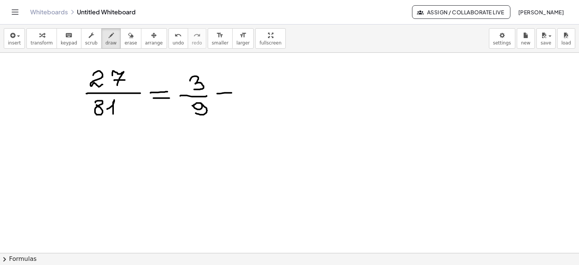
drag, startPoint x: 220, startPoint y: 93, endPoint x: 231, endPoint y: 92, distance: 11.7
drag, startPoint x: 220, startPoint y: 101, endPoint x: 231, endPoint y: 100, distance: 11.7
drag, startPoint x: 249, startPoint y: 89, endPoint x: 253, endPoint y: 93, distance: 5.6
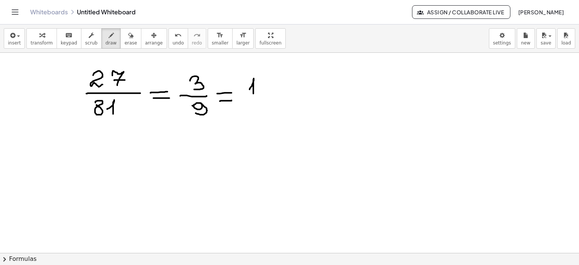
drag, startPoint x: 242, startPoint y: 96, endPoint x: 261, endPoint y: 93, distance: 19.0
drag, startPoint x: 250, startPoint y: 100, endPoint x: 252, endPoint y: 112, distance: 12.6
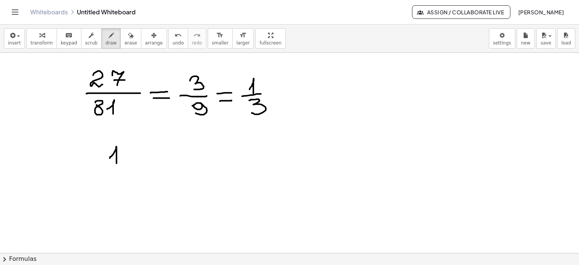
drag, startPoint x: 110, startPoint y: 158, endPoint x: 118, endPoint y: 165, distance: 10.7
drag, startPoint x: 134, startPoint y: 149, endPoint x: 126, endPoint y: 161, distance: 14.9
drag, startPoint x: 106, startPoint y: 172, endPoint x: 146, endPoint y: 168, distance: 40.8
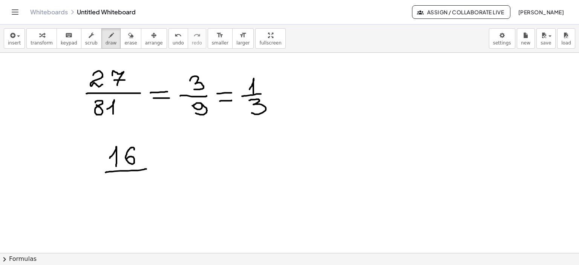
drag, startPoint x: 117, startPoint y: 178, endPoint x: 119, endPoint y: 182, distance: 4.9
drag, startPoint x: 116, startPoint y: 180, endPoint x: 127, endPoint y: 179, distance: 10.6
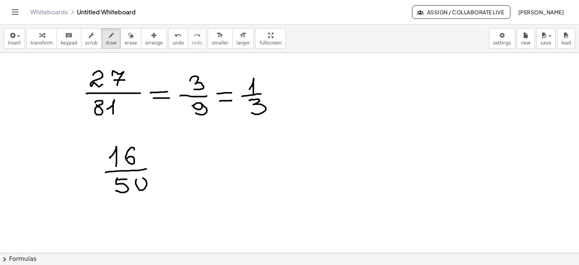
drag, startPoint x: 155, startPoint y: 166, endPoint x: 176, endPoint y: 165, distance: 21.9
drag, startPoint x: 158, startPoint y: 173, endPoint x: 179, endPoint y: 171, distance: 21.9
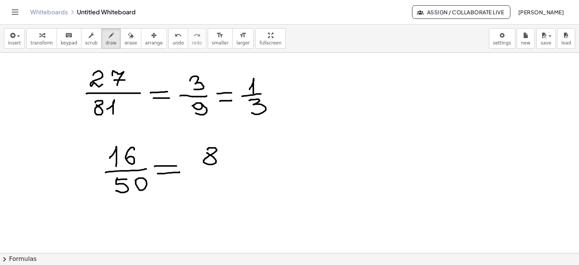
drag, startPoint x: 201, startPoint y: 172, endPoint x: 233, endPoint y: 170, distance: 32.1
drag, startPoint x: 202, startPoint y: 181, endPoint x: 214, endPoint y: 185, distance: 13.0
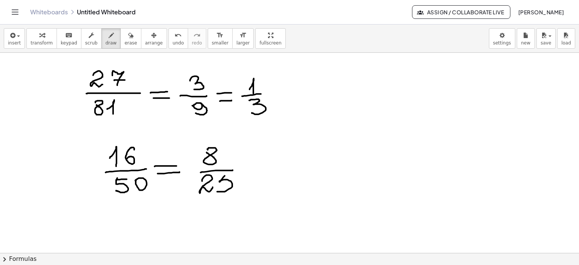
drag, startPoint x: 225, startPoint y: 175, endPoint x: 216, endPoint y: 190, distance: 16.9
drag, startPoint x: 228, startPoint y: 175, endPoint x: 238, endPoint y: 174, distance: 10.2
drag, startPoint x: 210, startPoint y: 147, endPoint x: 205, endPoint y: 151, distance: 5.9
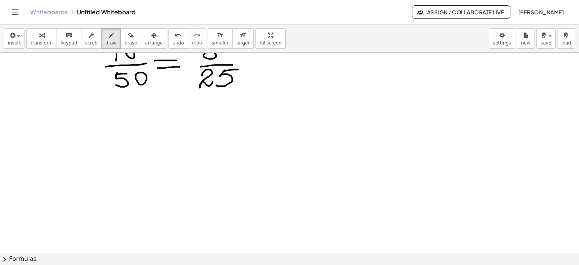
scroll to position [1955, 0]
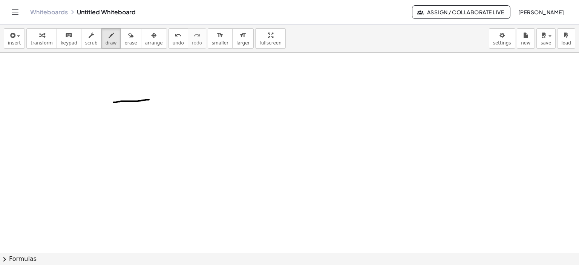
drag, startPoint x: 113, startPoint y: 102, endPoint x: 149, endPoint y: 99, distance: 35.5
drag, startPoint x: 131, startPoint y: 107, endPoint x: 127, endPoint y: 120, distance: 14.1
drag, startPoint x: 131, startPoint y: 107, endPoint x: 141, endPoint y: 107, distance: 9.8
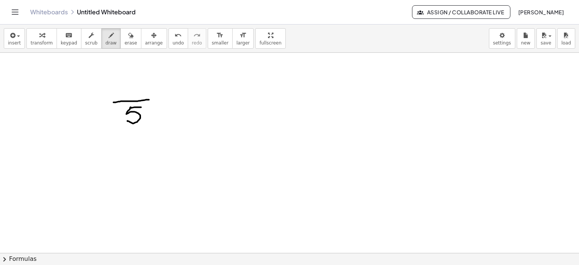
drag, startPoint x: 211, startPoint y: 99, endPoint x: 236, endPoint y: 100, distance: 24.9
drag, startPoint x: 224, startPoint y: 102, endPoint x: 214, endPoint y: 117, distance: 18.2
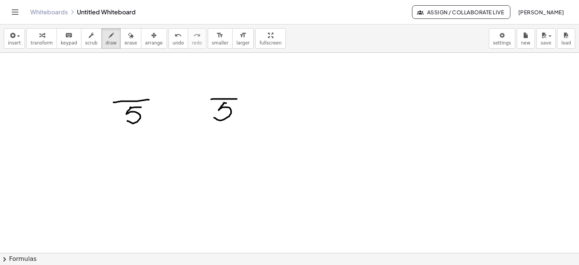
drag, startPoint x: 224, startPoint y: 103, endPoint x: 234, endPoint y: 102, distance: 9.8
drag, startPoint x: 125, startPoint y: 83, endPoint x: 126, endPoint y: 93, distance: 10.6
drag, startPoint x: 226, startPoint y: 75, endPoint x: 230, endPoint y: 86, distance: 11.7
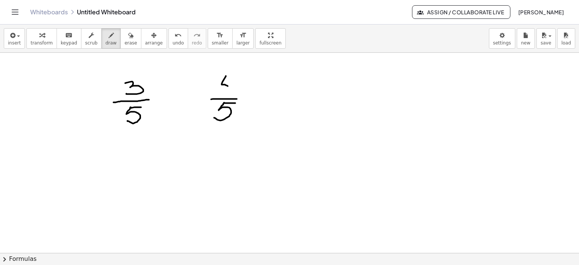
drag, startPoint x: 231, startPoint y: 81, endPoint x: 228, endPoint y: 90, distance: 9.5
drag, startPoint x: 190, startPoint y: 92, endPoint x: 195, endPoint y: 104, distance: 13.0
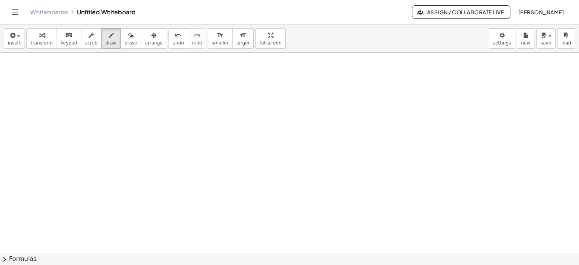
scroll to position [2193, 0]
drag, startPoint x: 162, startPoint y: 77, endPoint x: 182, endPoint y: 86, distance: 21.6
drag, startPoint x: 164, startPoint y: 95, endPoint x: 185, endPoint y: 93, distance: 21.9
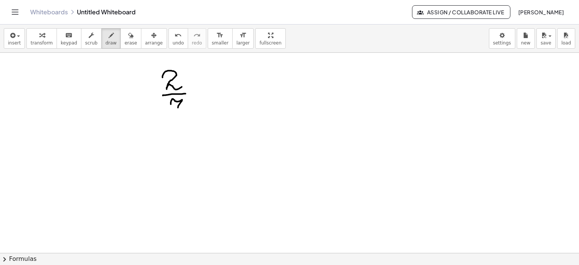
drag, startPoint x: 171, startPoint y: 104, endPoint x: 175, endPoint y: 113, distance: 10.8
drag, startPoint x: 173, startPoint y: 108, endPoint x: 184, endPoint y: 107, distance: 10.6
drag, startPoint x: 202, startPoint y: 92, endPoint x: 208, endPoint y: 98, distance: 8.8
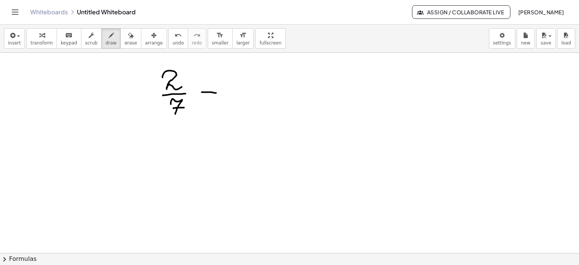
drag, startPoint x: 202, startPoint y: 98, endPoint x: 216, endPoint y: 97, distance: 14.7
drag, startPoint x: 239, startPoint y: 74, endPoint x: 262, endPoint y: 80, distance: 23.4
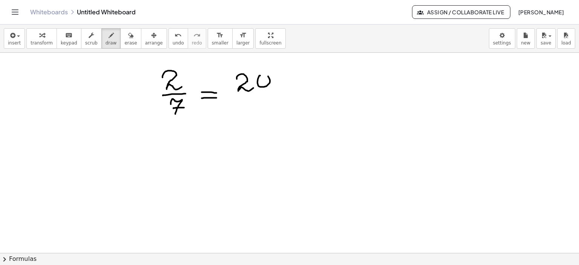
drag, startPoint x: 260, startPoint y: 75, endPoint x: 256, endPoint y: 85, distance: 10.5
drag, startPoint x: 235, startPoint y: 95, endPoint x: 270, endPoint y: 94, distance: 34.7
drag, startPoint x: 243, startPoint y: 104, endPoint x: 248, endPoint y: 114, distance: 11.8
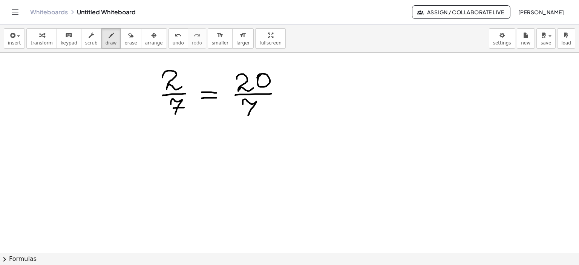
drag, startPoint x: 246, startPoint y: 110, endPoint x: 259, endPoint y: 109, distance: 13.3
drag, startPoint x: 280, startPoint y: 91, endPoint x: 298, endPoint y: 92, distance: 18.5
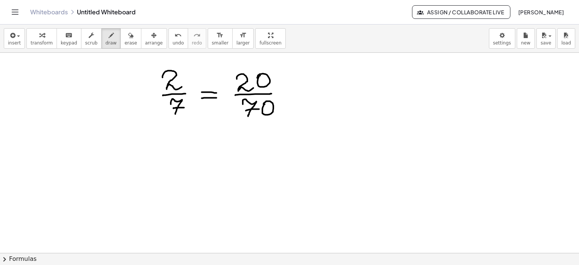
drag, startPoint x: 283, startPoint y: 99, endPoint x: 325, endPoint y: 83, distance: 45.2
drag, startPoint x: 322, startPoint y: 78, endPoint x: 338, endPoint y: 90, distance: 19.9
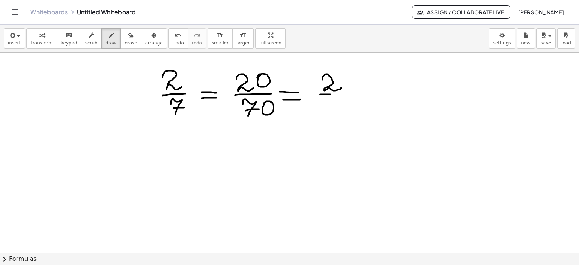
drag, startPoint x: 320, startPoint y: 94, endPoint x: 336, endPoint y: 98, distance: 16.3
drag, startPoint x: 324, startPoint y: 102, endPoint x: 329, endPoint y: 110, distance: 9.8
drag, startPoint x: 326, startPoint y: 107, endPoint x: 338, endPoint y: 107, distance: 12.1
